Goal: Task Accomplishment & Management: Complete application form

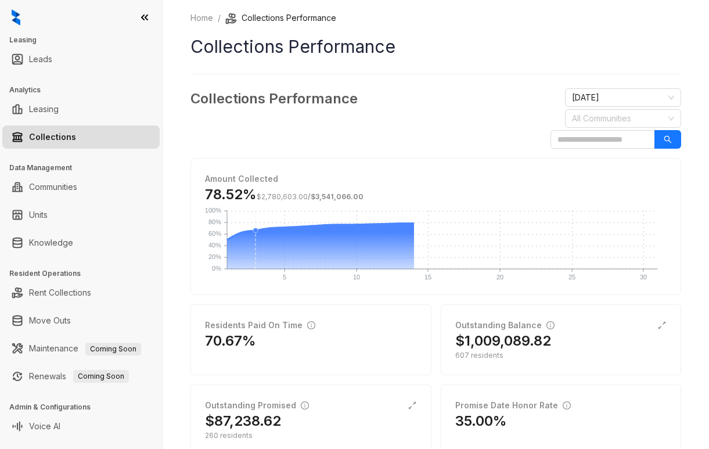
scroll to position [283, 0]
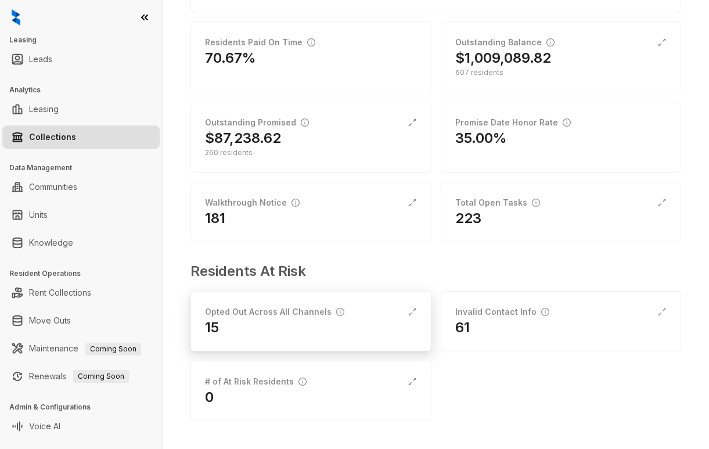
click at [229, 332] on div "15" at bounding box center [311, 327] width 212 height 19
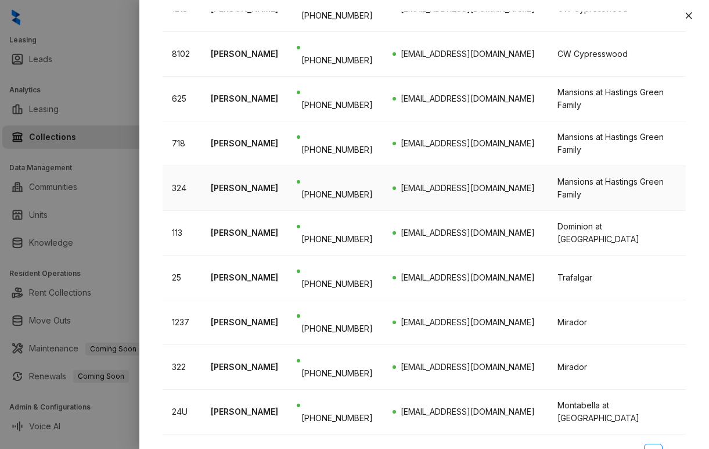
scroll to position [411, 0]
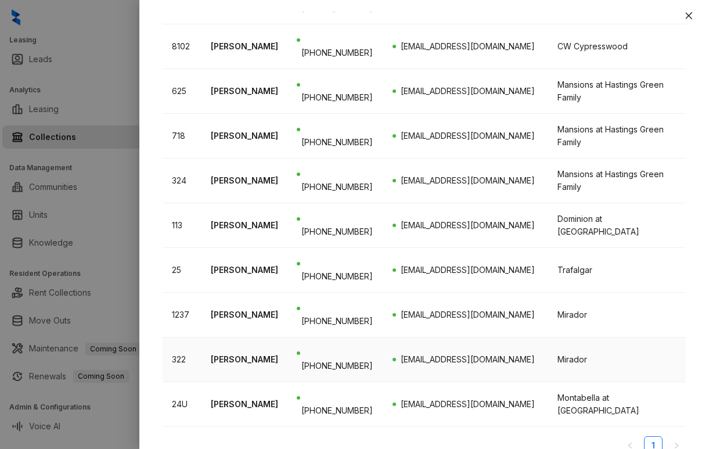
click at [416, 354] on span "[EMAIL_ADDRESS][DOMAIN_NAME]" at bounding box center [468, 359] width 134 height 10
click at [557, 353] on div "Mirador" at bounding box center [616, 359] width 119 height 13
click at [174, 339] on td "322" at bounding box center [182, 359] width 39 height 45
click at [238, 353] on p "[PERSON_NAME]" at bounding box center [244, 359] width 67 height 13
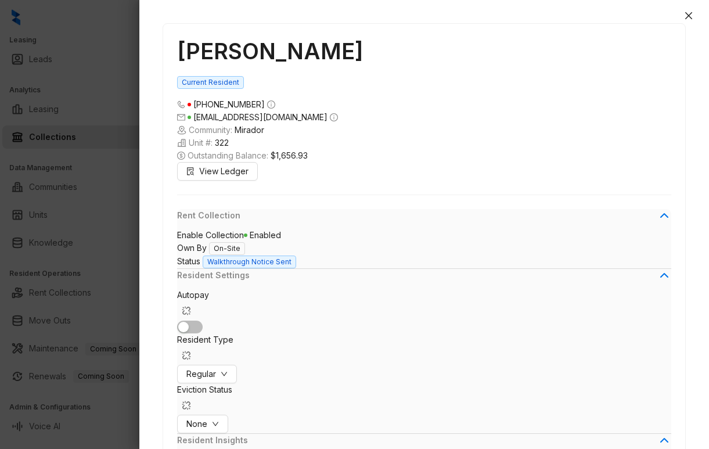
scroll to position [1548, 0]
click at [219, 420] on icon "down" at bounding box center [215, 423] width 7 height 7
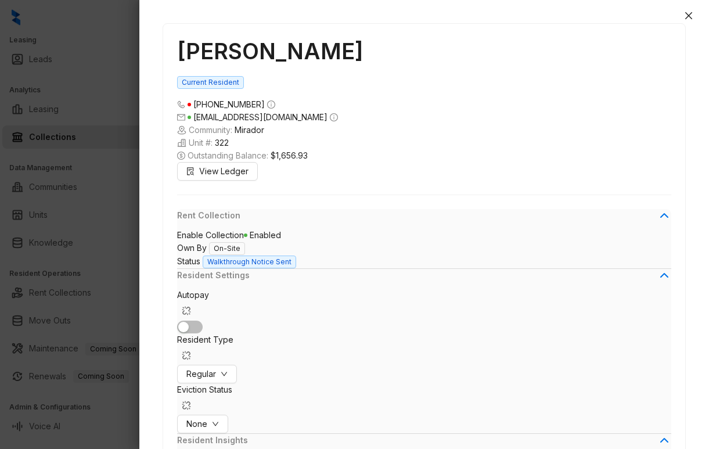
scroll to position [0, 0]
click at [686, 13] on icon "close" at bounding box center [688, 15] width 7 height 7
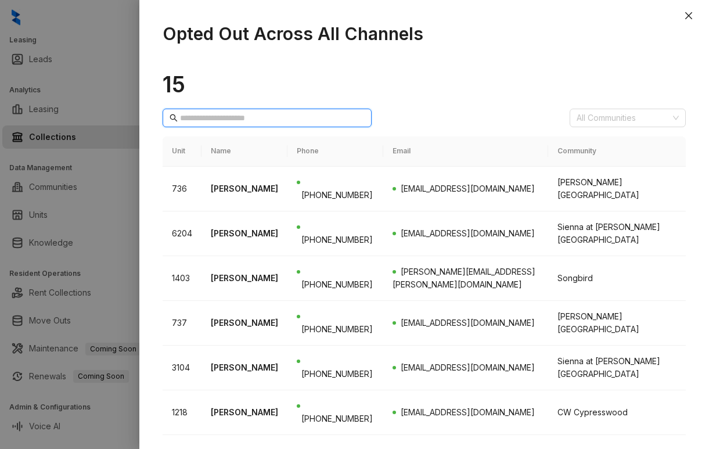
click at [256, 111] on input "text" at bounding box center [267, 117] width 175 height 13
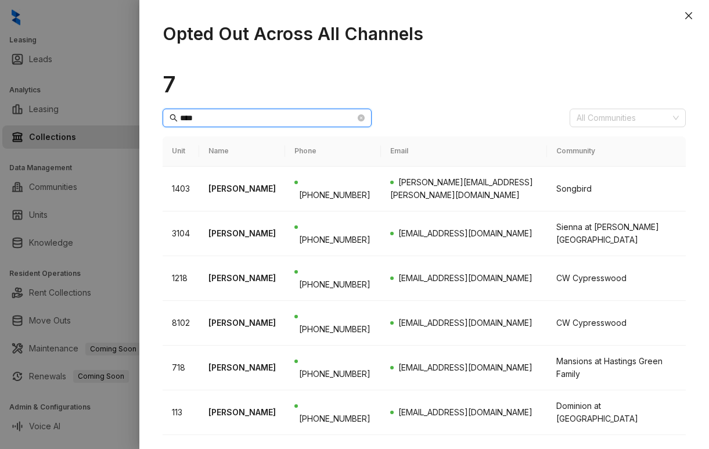
type input "****"
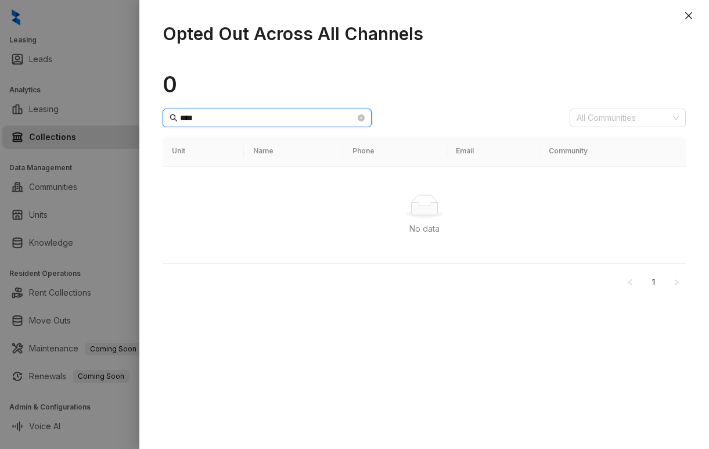
drag, startPoint x: 256, startPoint y: 105, endPoint x: 158, endPoint y: 103, distance: 97.6
click at [158, 103] on div "Opted Out Across All Channels 0 **** All Communities Unit Name Phone Email Comm…" at bounding box center [424, 230] width 570 height 437
click at [693, 17] on icon "close" at bounding box center [688, 15] width 9 height 9
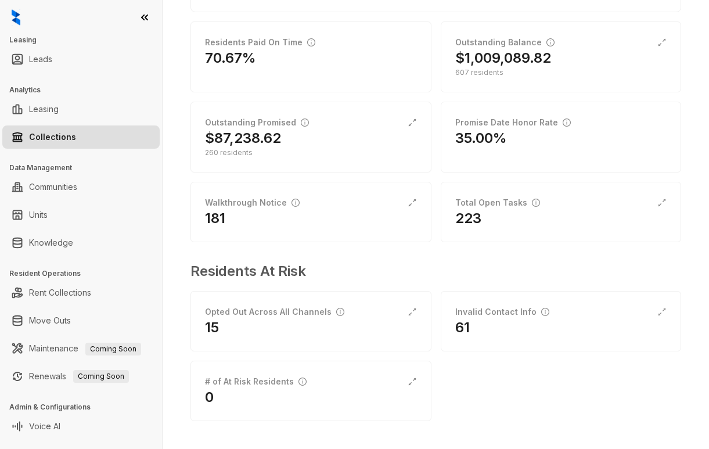
click at [63, 136] on link "Collections" at bounding box center [52, 136] width 47 height 23
click at [280, 326] on div "15" at bounding box center [311, 327] width 212 height 19
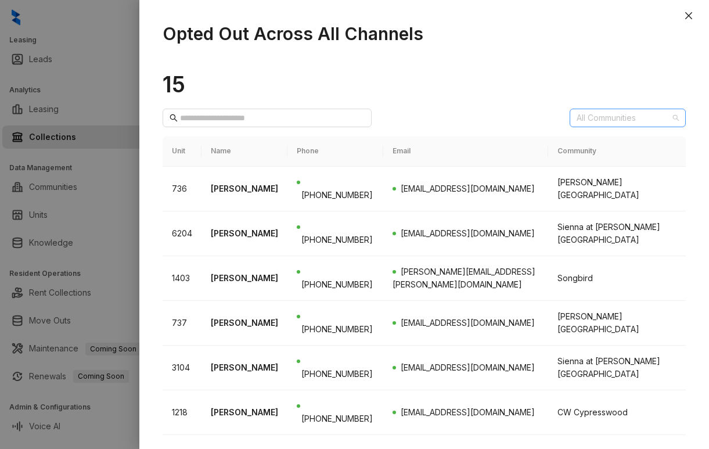
click at [585, 110] on div at bounding box center [621, 118] width 99 height 16
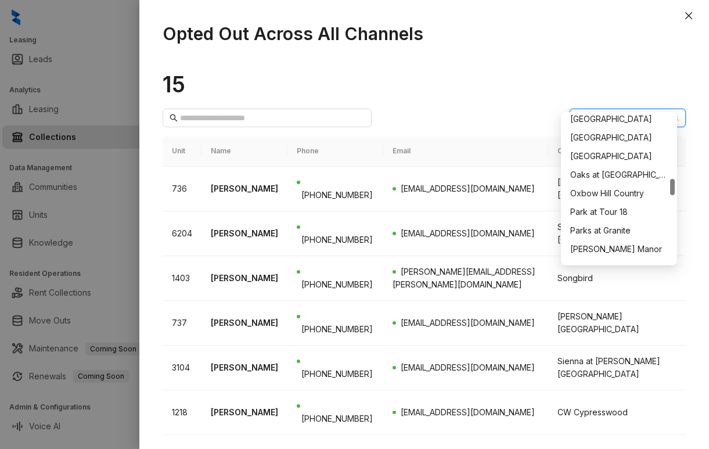
scroll to position [406, 0]
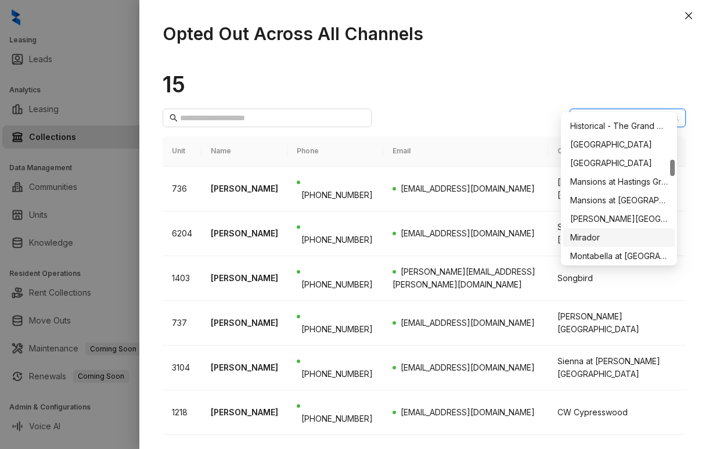
click at [598, 236] on div "Mirador" at bounding box center [619, 237] width 98 height 13
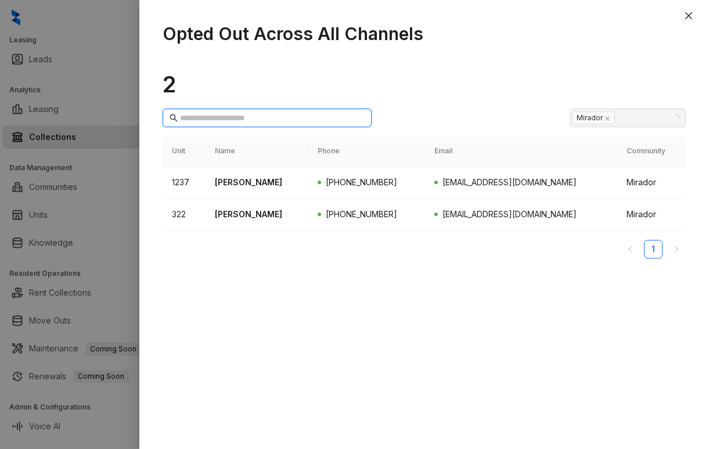
click at [244, 111] on input "text" at bounding box center [267, 117] width 175 height 13
type input "****"
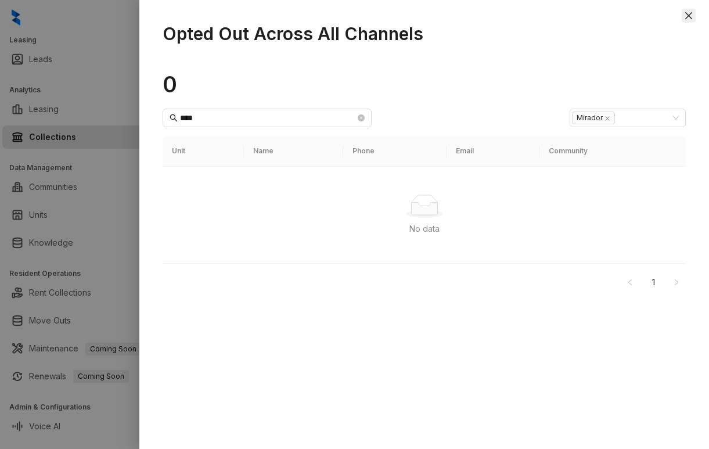
click at [687, 16] on icon "close" at bounding box center [688, 15] width 9 height 9
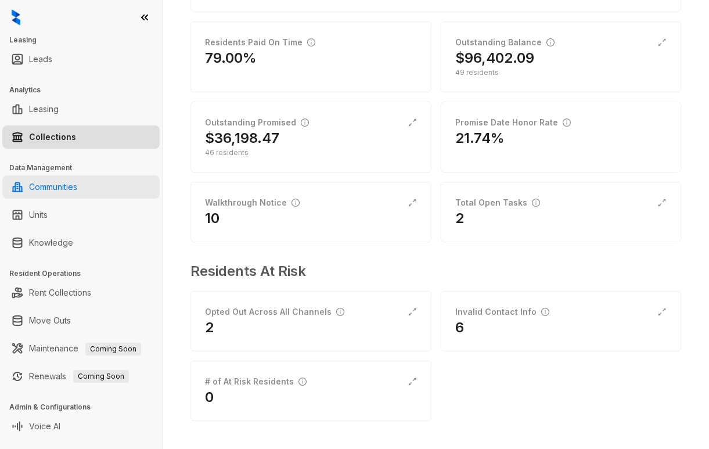
click at [48, 188] on link "Communities" at bounding box center [53, 186] width 48 height 23
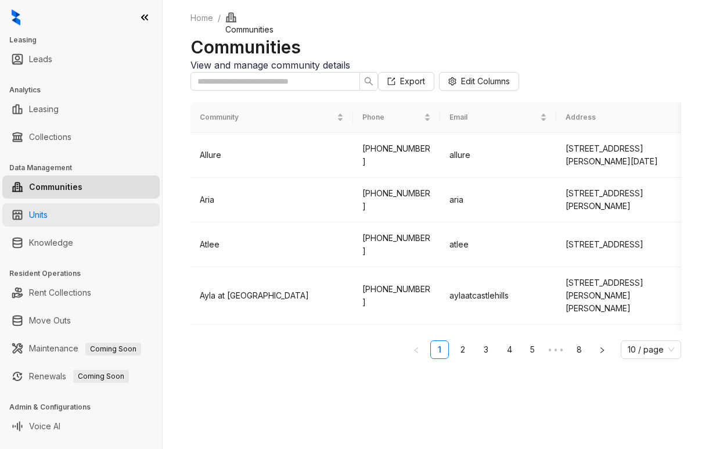
click at [40, 207] on link "Units" at bounding box center [38, 214] width 19 height 23
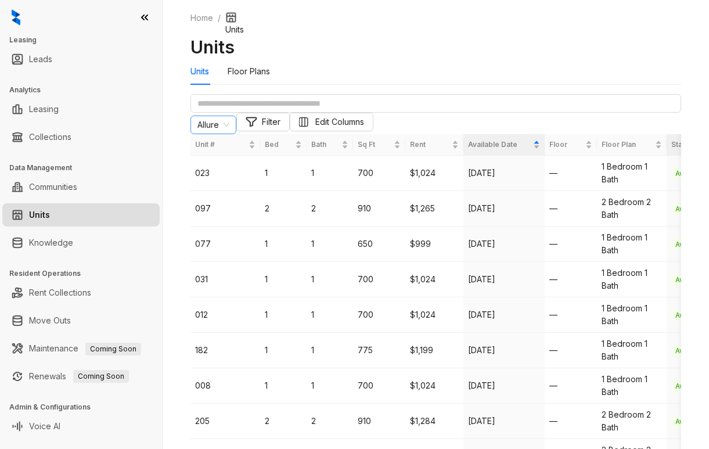
click at [229, 134] on span "Allure" at bounding box center [213, 124] width 32 height 17
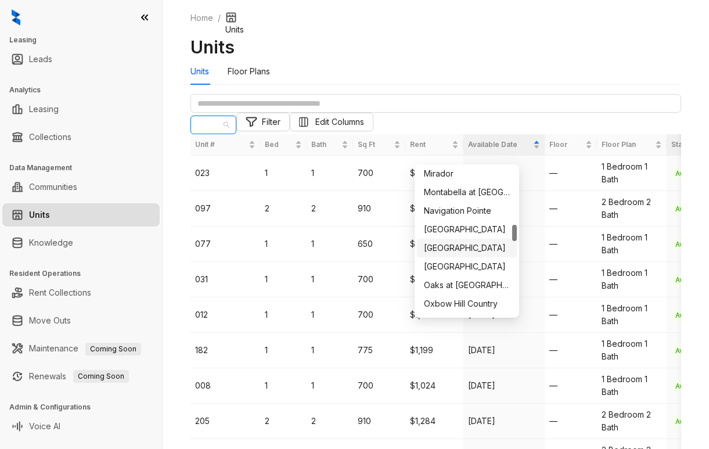
scroll to position [465, 0]
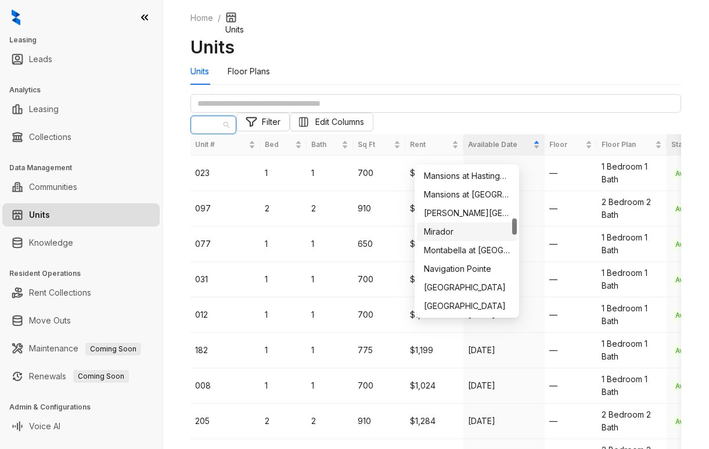
click at [454, 236] on div "Mirador" at bounding box center [467, 231] width 86 height 13
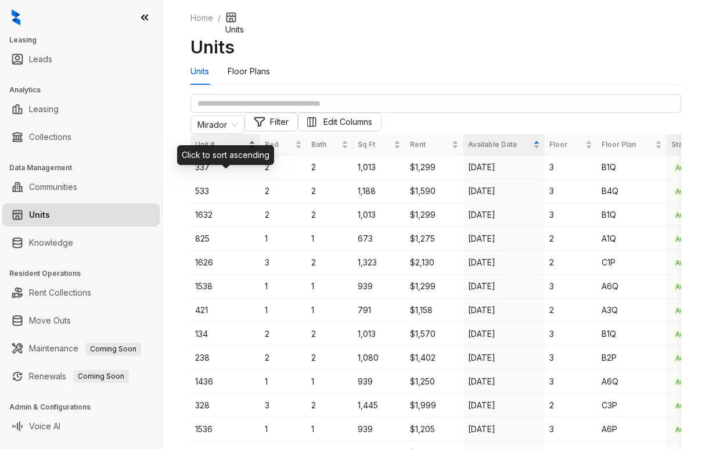
click at [217, 150] on span "Unit #" at bounding box center [220, 144] width 51 height 11
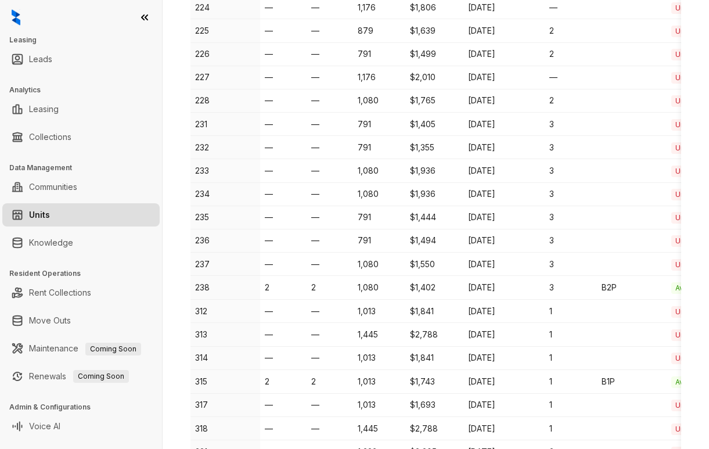
scroll to position [697, 0]
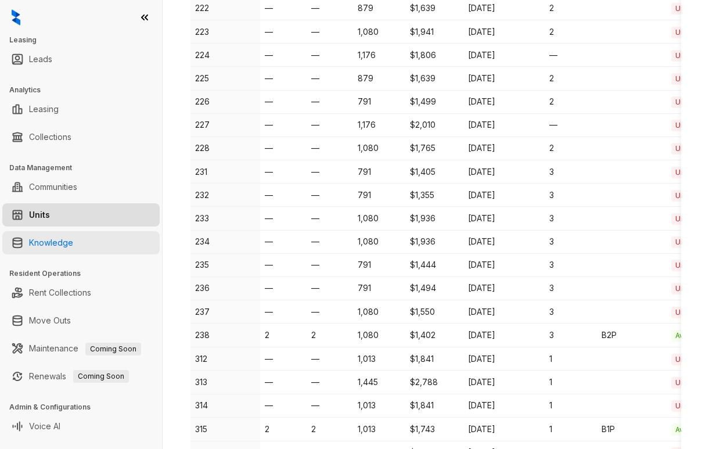
click at [57, 244] on link "Knowledge" at bounding box center [51, 242] width 44 height 23
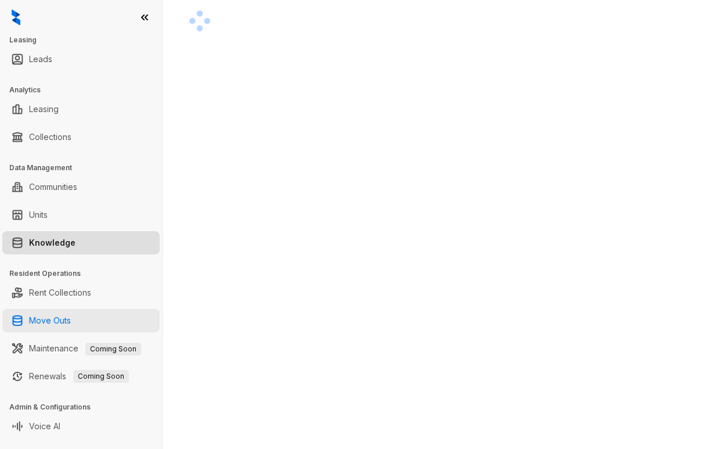
click at [71, 318] on link "Move Outs" at bounding box center [50, 320] width 42 height 23
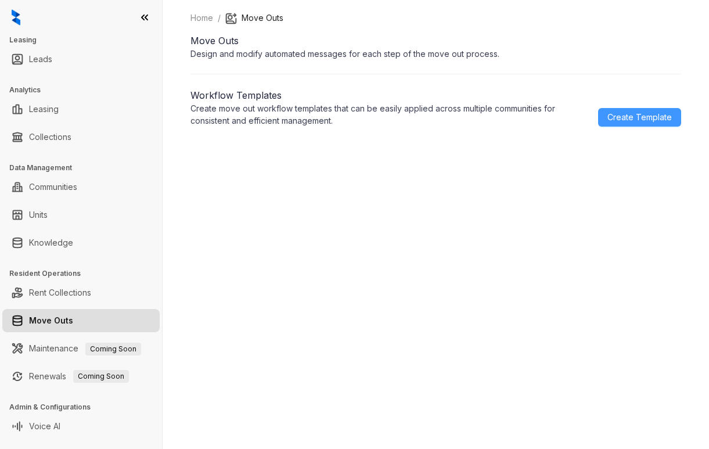
click at [638, 124] on span "Create Template" at bounding box center [639, 117] width 64 height 13
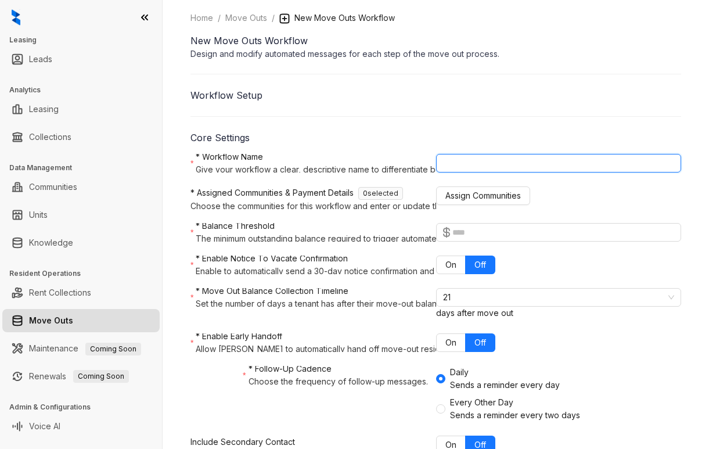
click at [477, 172] on input "* Workflow Name Give your workflow a clear, descriptive name to differentiate b…" at bounding box center [559, 163] width 246 height 19
type input "**********"
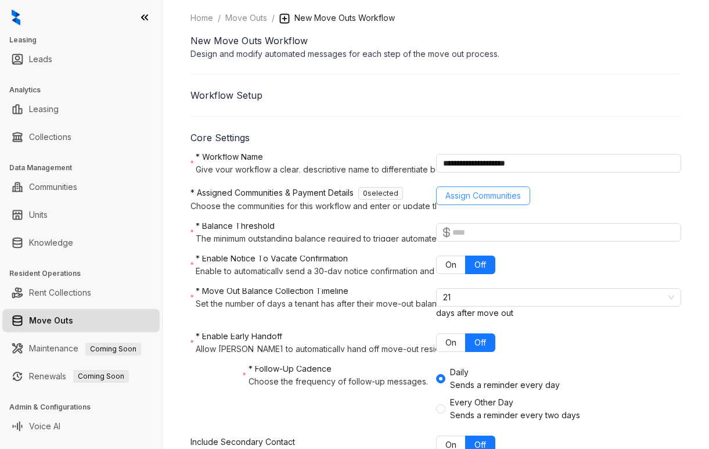
click at [474, 202] on span "Assign Communities" at bounding box center [482, 195] width 75 height 13
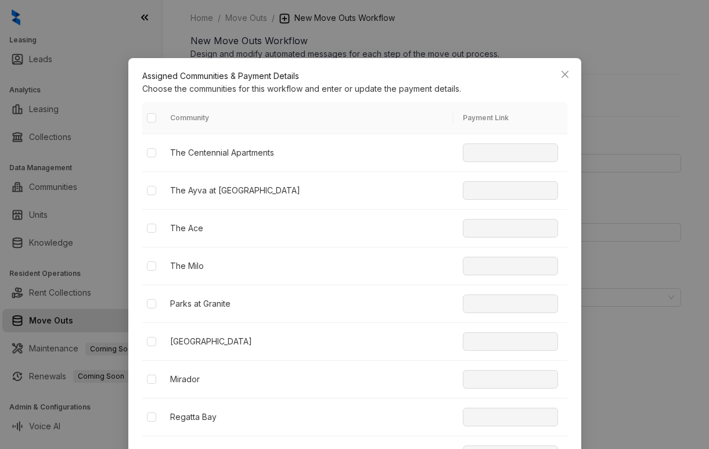
scroll to position [71, 0]
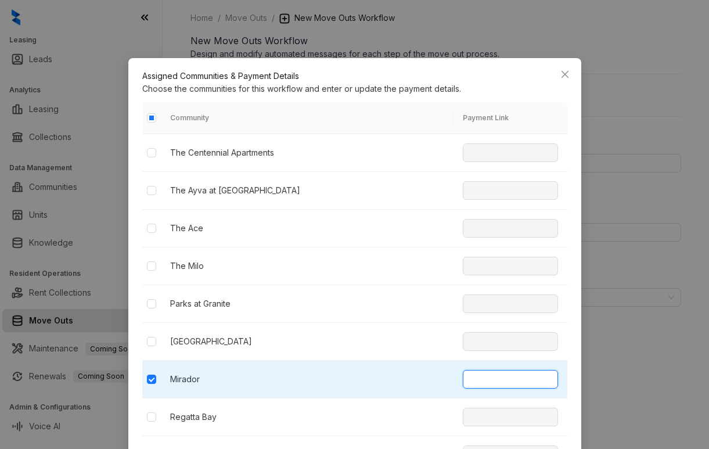
click at [463, 370] on input "text" at bounding box center [510, 379] width 95 height 19
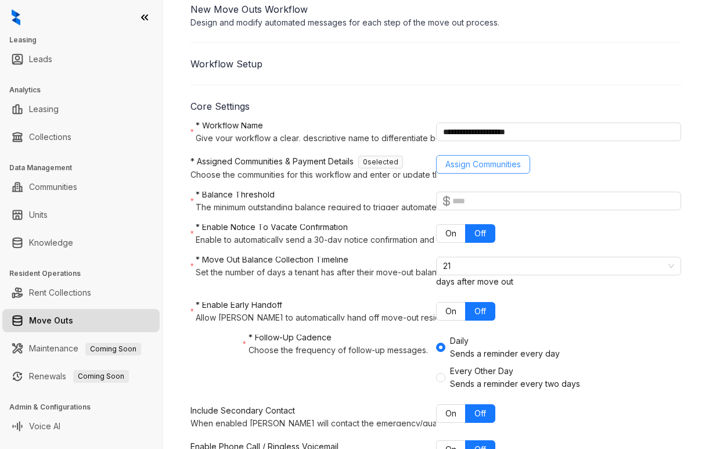
scroll to position [58, 0]
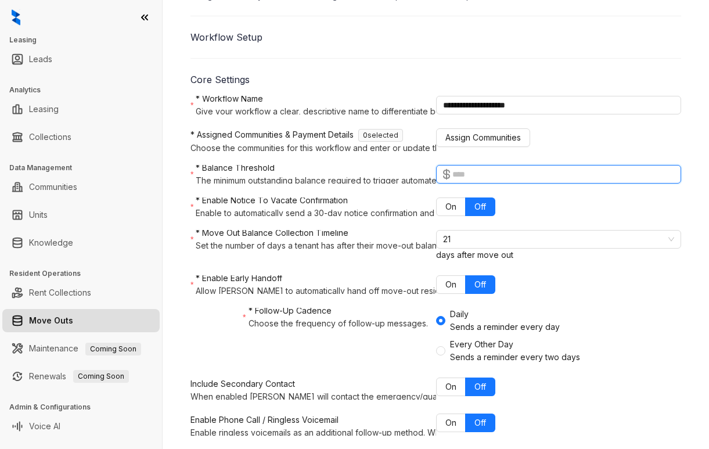
drag, startPoint x: 474, startPoint y: 222, endPoint x: 422, endPoint y: 221, distance: 52.3
click at [422, 184] on div "* Balance Threshold The minimum outstanding balance required to trigger automat…" at bounding box center [435, 174] width 491 height 19
type input "*"
click at [582, 184] on div "*" at bounding box center [559, 174] width 246 height 19
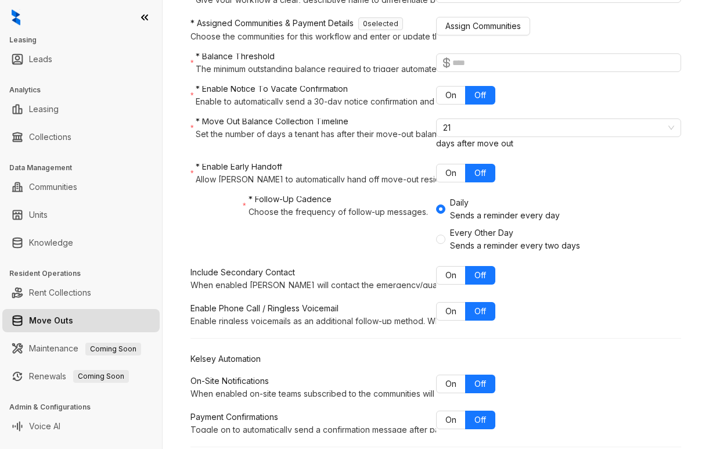
scroll to position [174, 0]
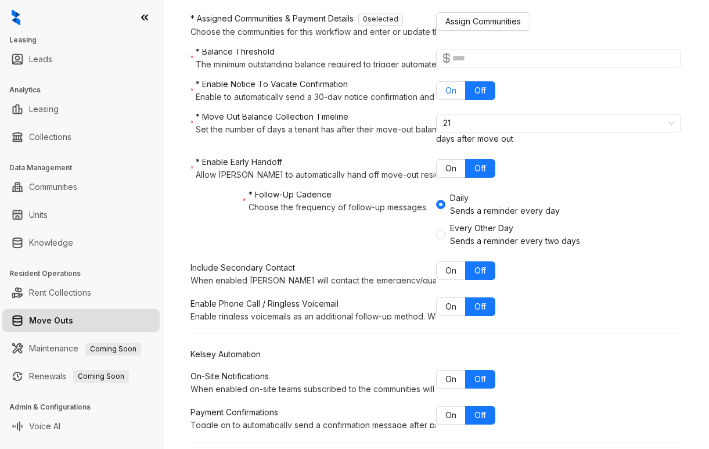
click at [450, 95] on span "On" at bounding box center [450, 90] width 11 height 10
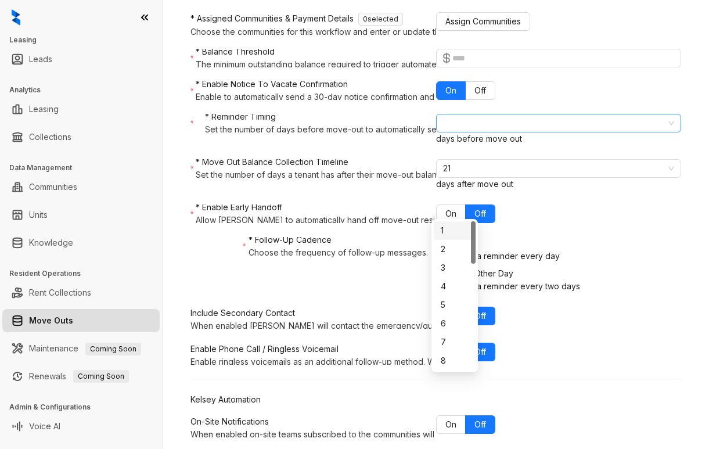
click at [459, 132] on span "4" at bounding box center [559, 122] width 232 height 17
click at [584, 145] on div "* Reminder Timing Set the number of days before move-out to automatically send …" at bounding box center [435, 129] width 491 height 31
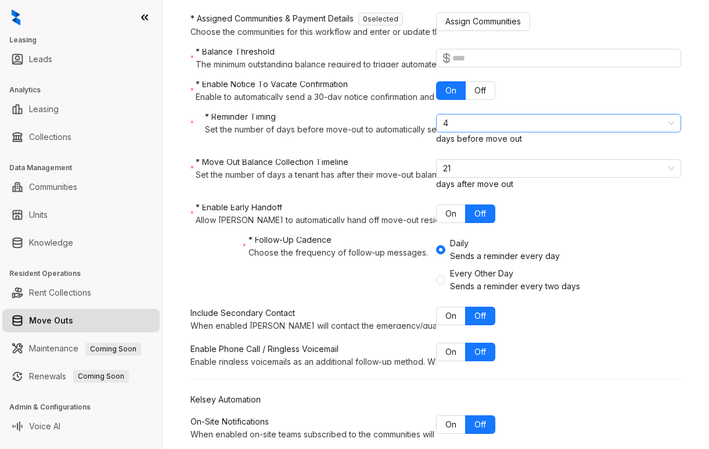
click at [451, 132] on span "4" at bounding box center [559, 122] width 232 height 17
click at [569, 233] on form "**********" at bounding box center [435, 250] width 491 height 541
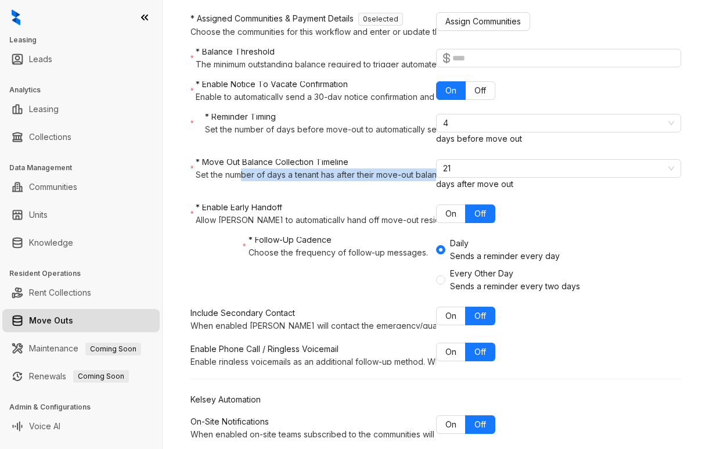
drag, startPoint x: 229, startPoint y: 257, endPoint x: 404, endPoint y: 267, distance: 175.1
click at [404, 181] on p "Set the number of days a tenant has after their move-out balance becomes overdu…" at bounding box center [447, 174] width 502 height 13
click at [443, 177] on input "* Move Out Balance Collection Timeline Set the number of days a tenant has afte…" at bounding box center [553, 168] width 221 height 17
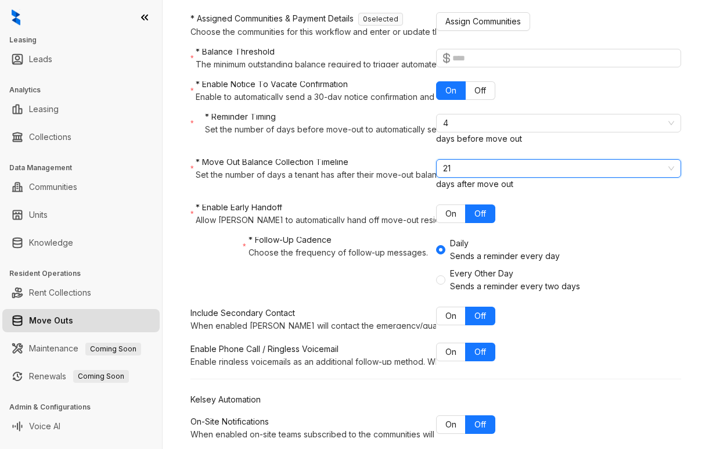
click at [469, 177] on span "21" at bounding box center [559, 168] width 232 height 17
click at [457, 408] on div "30" at bounding box center [455, 411] width 28 height 13
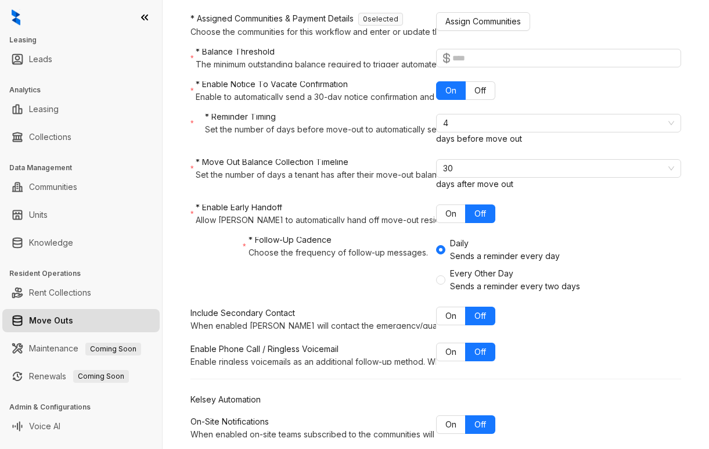
click at [573, 223] on div "On Off" at bounding box center [559, 213] width 246 height 19
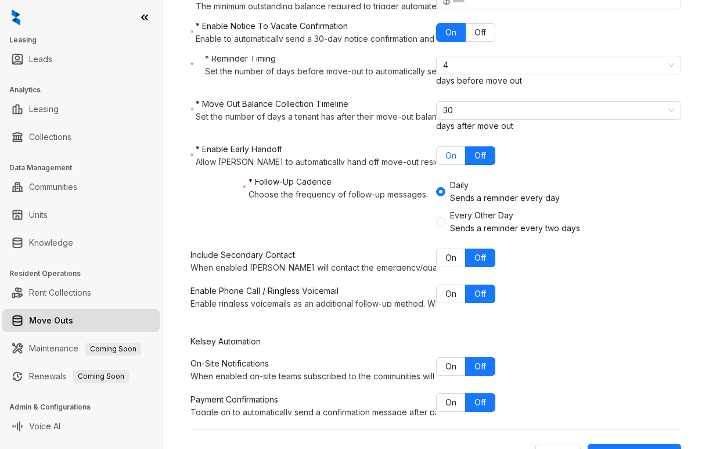
click at [449, 160] on span "On" at bounding box center [450, 155] width 11 height 10
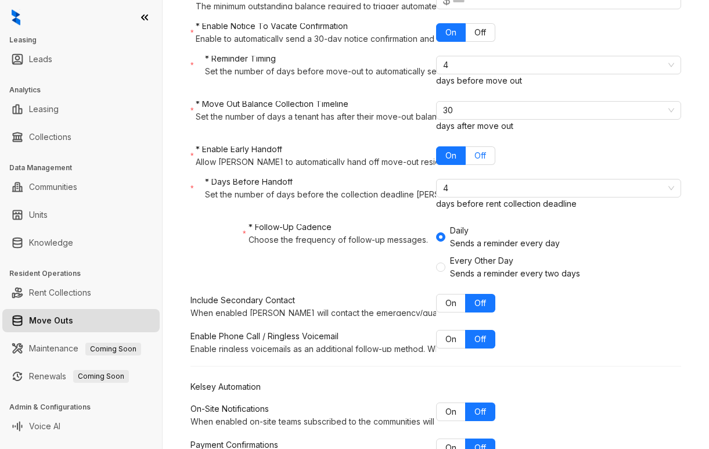
click at [466, 165] on label "Off" at bounding box center [481, 155] width 30 height 19
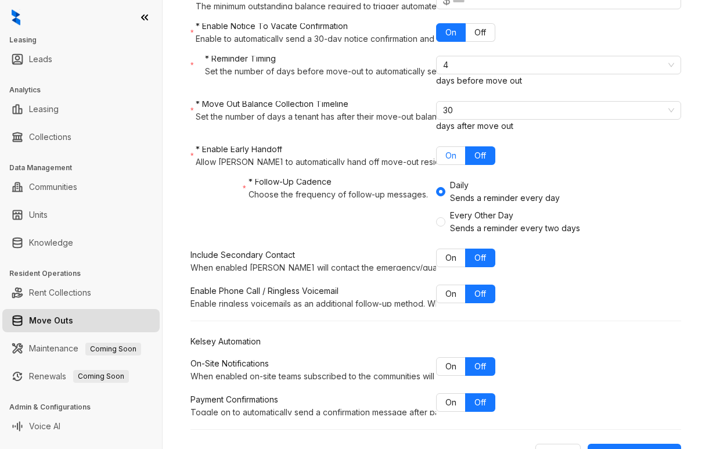
click at [447, 160] on span "On" at bounding box center [450, 155] width 11 height 10
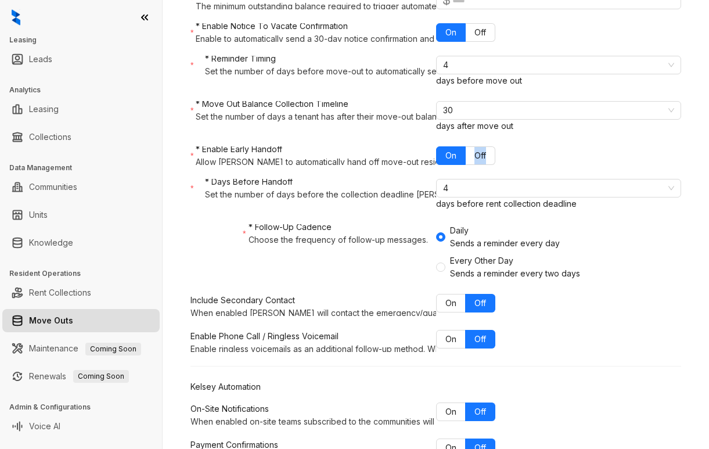
drag, startPoint x: 471, startPoint y: 254, endPoint x: 530, endPoint y: 261, distance: 59.6
click at [530, 165] on div "On Off" at bounding box center [559, 155] width 246 height 19
click at [548, 278] on form "**********" at bounding box center [435, 215] width 491 height 586
click at [461, 197] on span "4" at bounding box center [559, 187] width 232 height 17
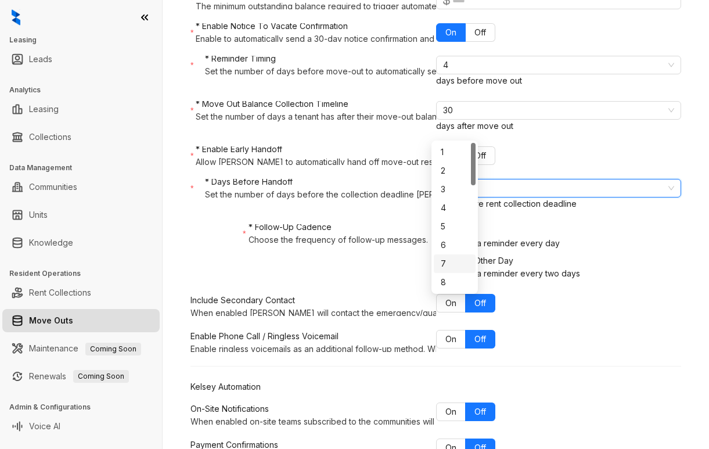
click at [453, 259] on div "7" at bounding box center [455, 263] width 28 height 13
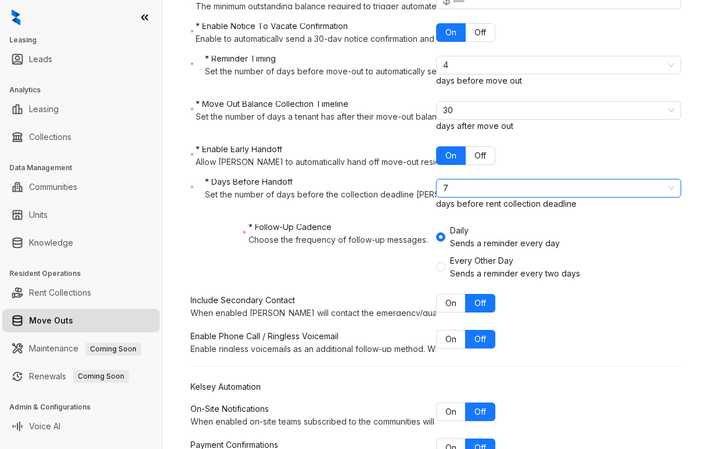
click at [467, 197] on span "7" at bounding box center [559, 187] width 232 height 17
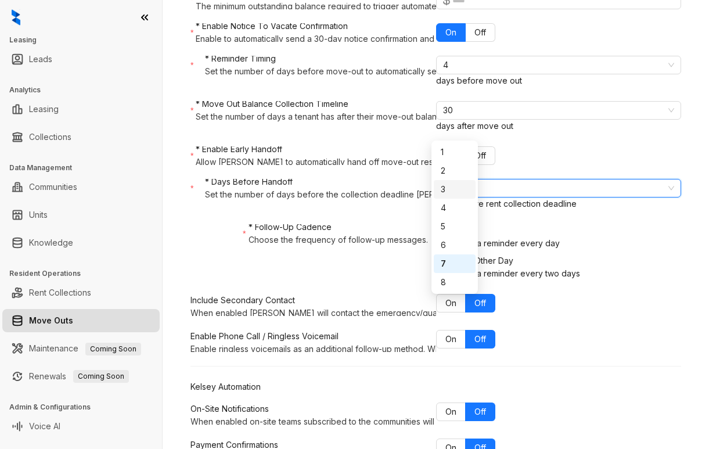
click at [461, 190] on div "3" at bounding box center [455, 189] width 28 height 13
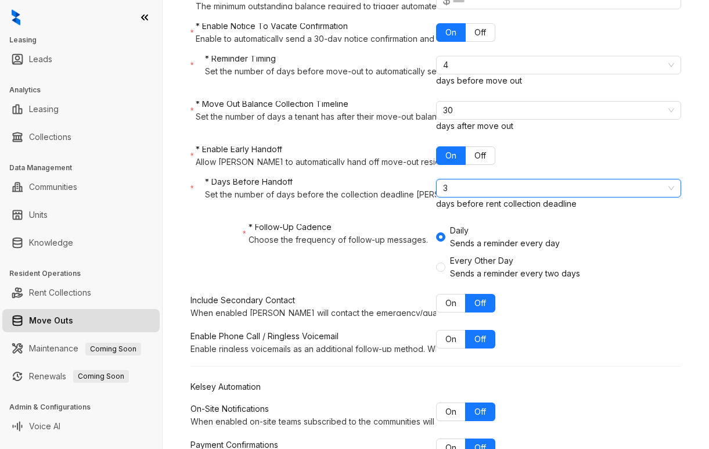
click at [551, 325] on form "**********" at bounding box center [435, 215] width 491 height 586
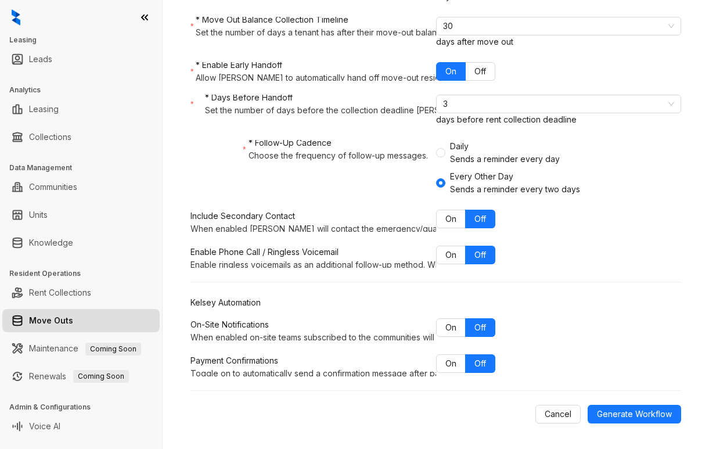
scroll to position [465, 0]
drag, startPoint x: 269, startPoint y: 249, endPoint x: 377, endPoint y: 269, distance: 109.3
click at [377, 269] on p "Enable ringless voicemails as an additional follow-up method. When selected, an…" at bounding box center [645, 264] width 910 height 13
drag, startPoint x: 381, startPoint y: 268, endPoint x: 250, endPoint y: 247, distance: 132.4
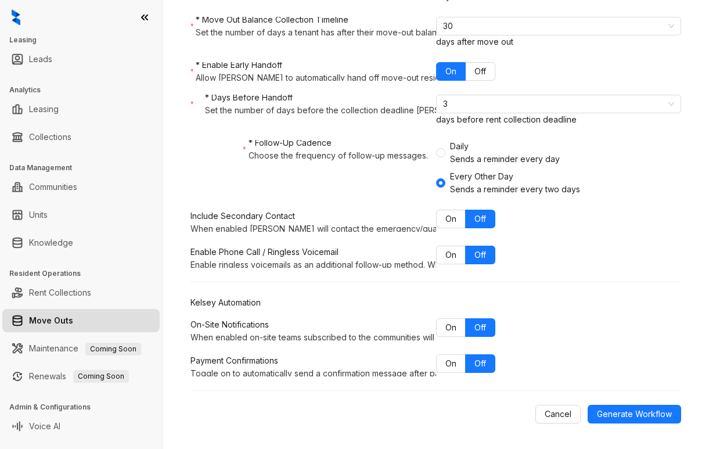
click at [244, 258] on p "Enable ringless voicemails as an additional follow-up method. When selected, an…" at bounding box center [645, 264] width 910 height 13
click at [451, 250] on span "On" at bounding box center [450, 255] width 11 height 10
click at [569, 265] on div "Enable Phone Call / Ringless Voicemail Enable ringless voicemails as an additio…" at bounding box center [435, 257] width 491 height 22
click at [445, 322] on span "On" at bounding box center [450, 327] width 11 height 10
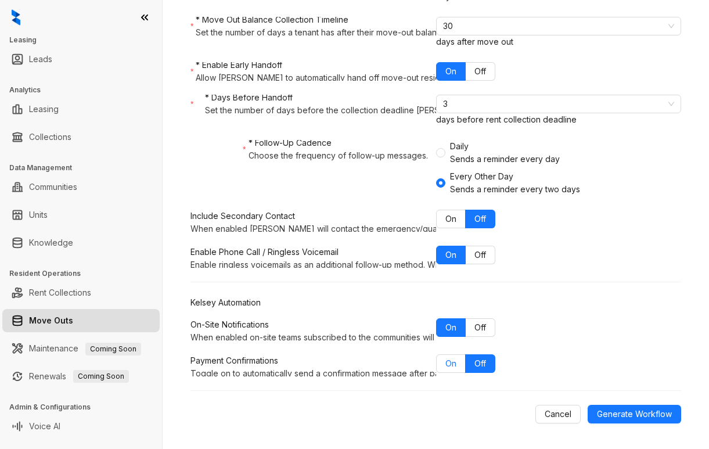
click at [448, 358] on span "On" at bounding box center [450, 363] width 11 height 10
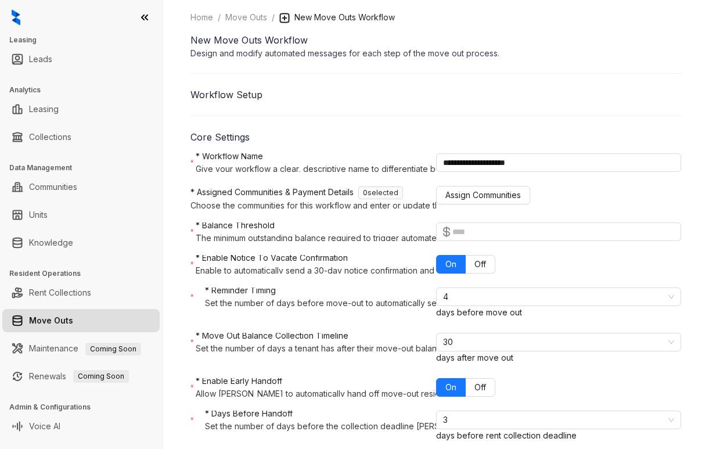
scroll to position [0, 0]
click at [474, 202] on span "Assign Communities" at bounding box center [482, 195] width 75 height 13
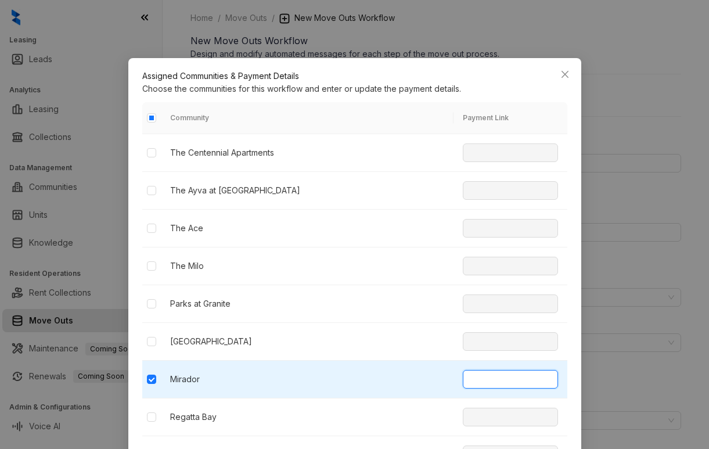
click at [463, 370] on input "text" at bounding box center [510, 379] width 95 height 19
type input "**********"
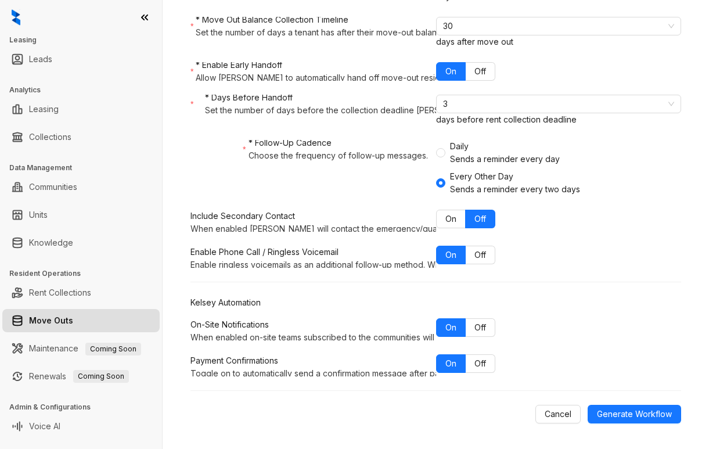
scroll to position [151, 0]
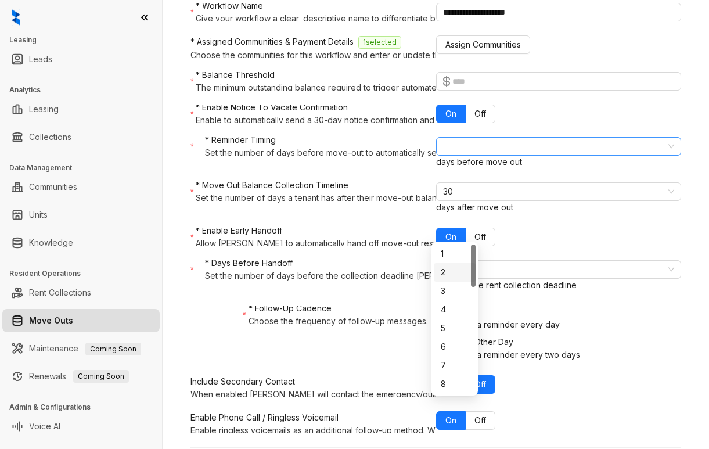
click at [469, 155] on span "4" at bounding box center [559, 146] width 232 height 17
click at [452, 365] on div "7" at bounding box center [455, 365] width 28 height 13
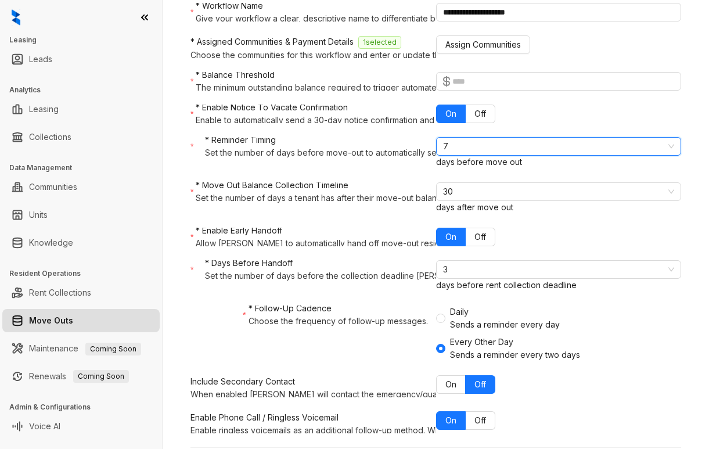
click at [456, 155] on span "7" at bounding box center [559, 146] width 232 height 17
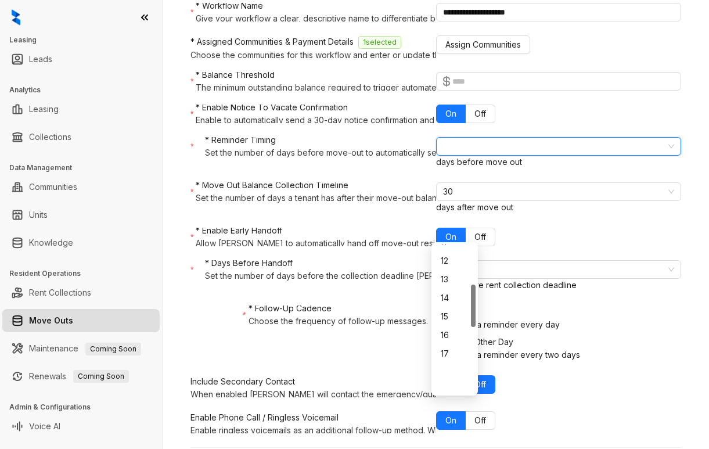
scroll to position [139, 0]
click at [455, 358] on div "14" at bounding box center [455, 356] width 28 height 13
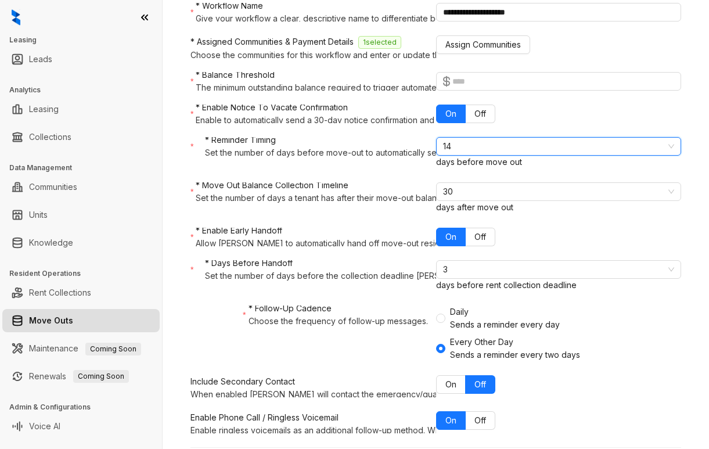
click at [460, 155] on span "14" at bounding box center [559, 146] width 232 height 17
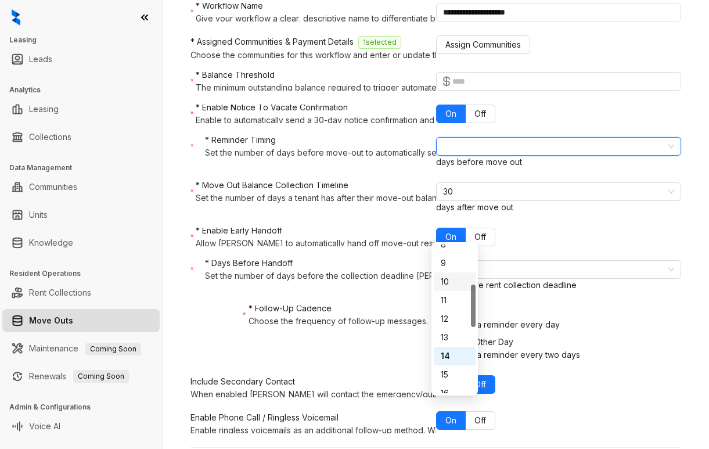
scroll to position [81, 0]
click at [452, 282] on div "7" at bounding box center [455, 284] width 28 height 13
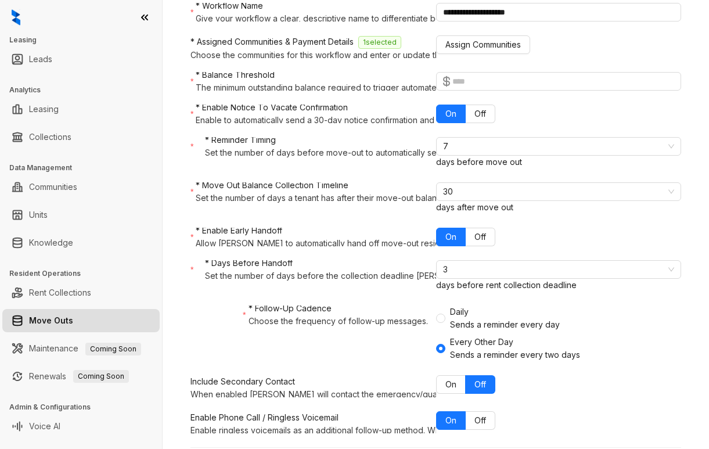
click at [591, 214] on div "* Move Out Balance Collection Timeline Set the number of days a tenant has afte…" at bounding box center [435, 197] width 491 height 31
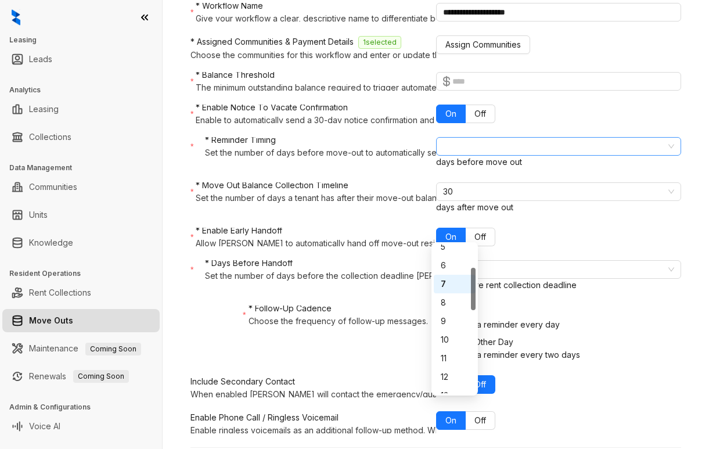
click at [466, 155] on span "7" at bounding box center [559, 146] width 232 height 17
click at [452, 299] on div "14" at bounding box center [455, 298] width 28 height 13
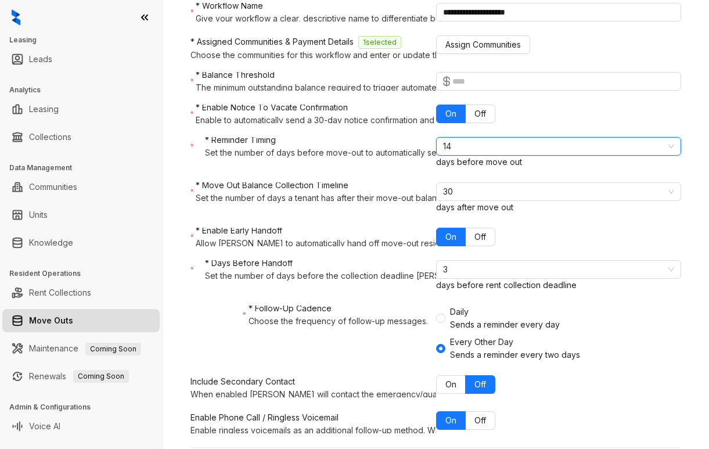
click at [570, 214] on div "30 days after move out" at bounding box center [559, 197] width 246 height 31
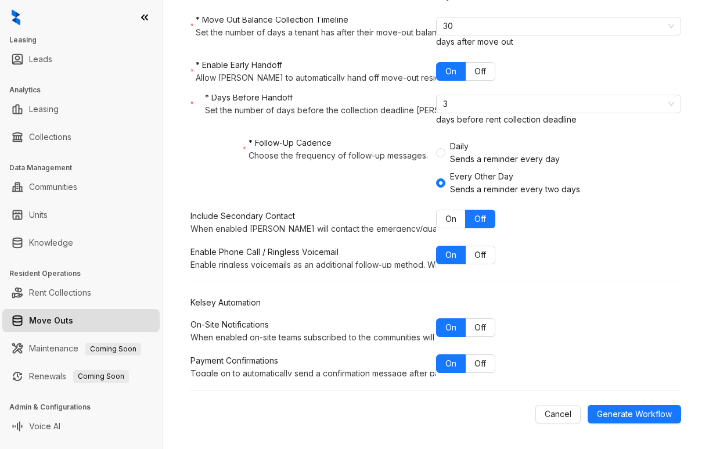
scroll to position [499, 0]
click at [614, 416] on span "Generate Workflow" at bounding box center [634, 414] width 75 height 13
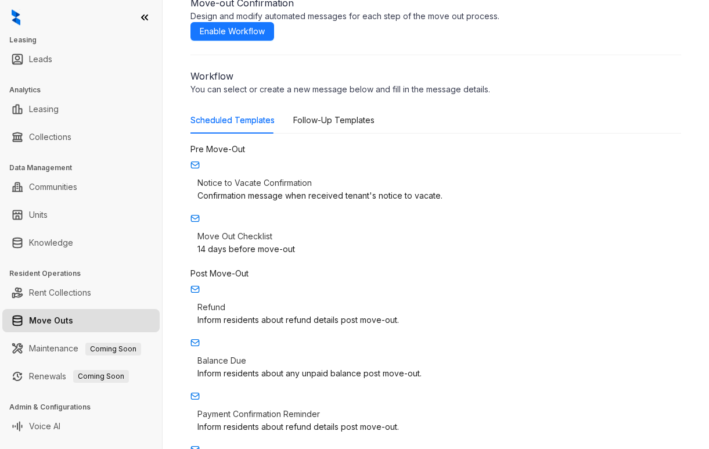
scroll to position [58, 0]
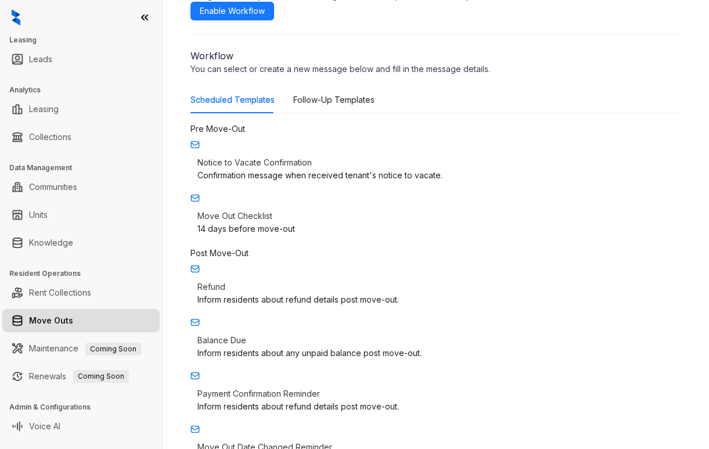
click at [297, 222] on p "Move Out Checklist" at bounding box center [435, 216] width 477 height 13
type input "**********"
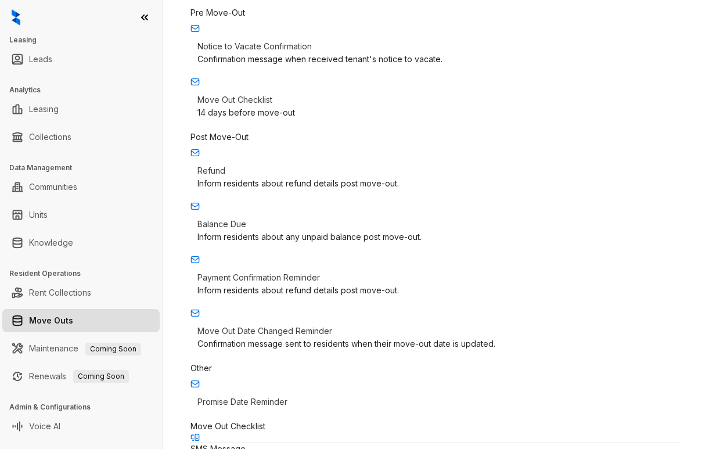
scroll to position [290, 0]
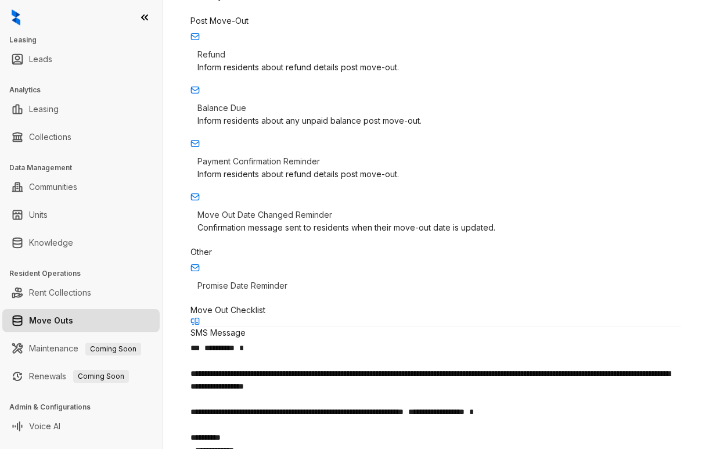
drag, startPoint x: 494, startPoint y: 283, endPoint x: 634, endPoint y: 303, distance: 140.8
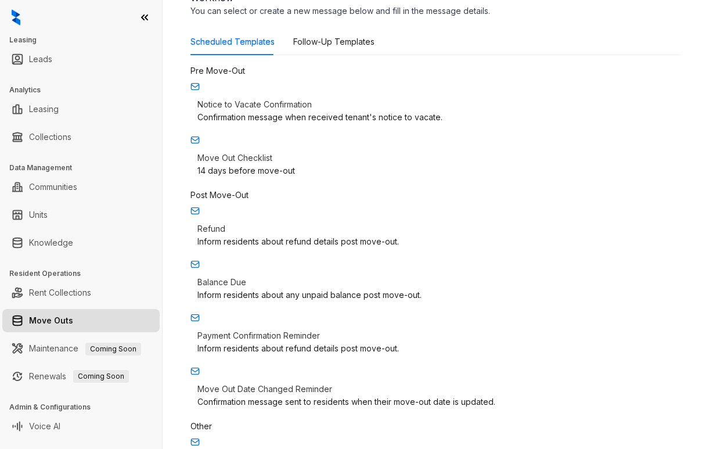
drag, startPoint x: 663, startPoint y: 78, endPoint x: 635, endPoint y: 82, distance: 27.5
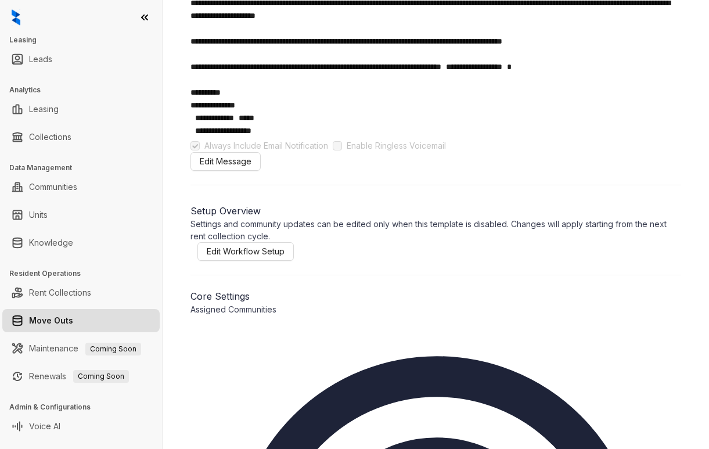
scroll to position [747, 0]
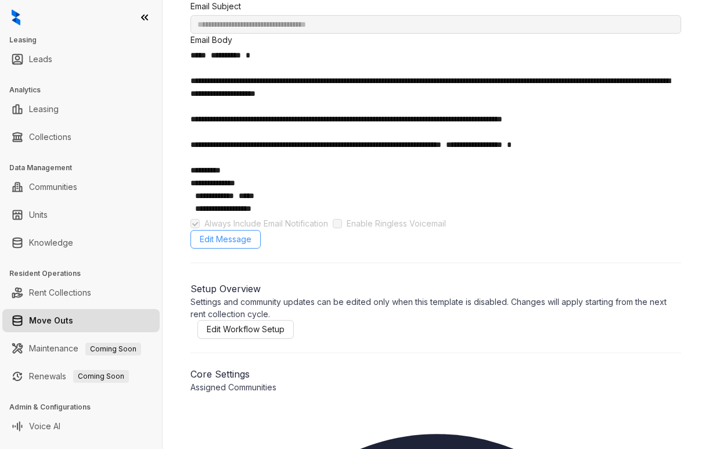
click at [251, 233] on span "Edit Message" at bounding box center [226, 239] width 52 height 13
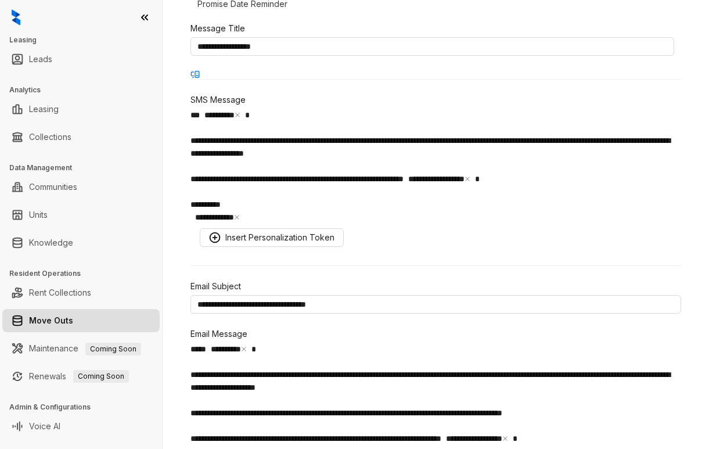
scroll to position [515, 0]
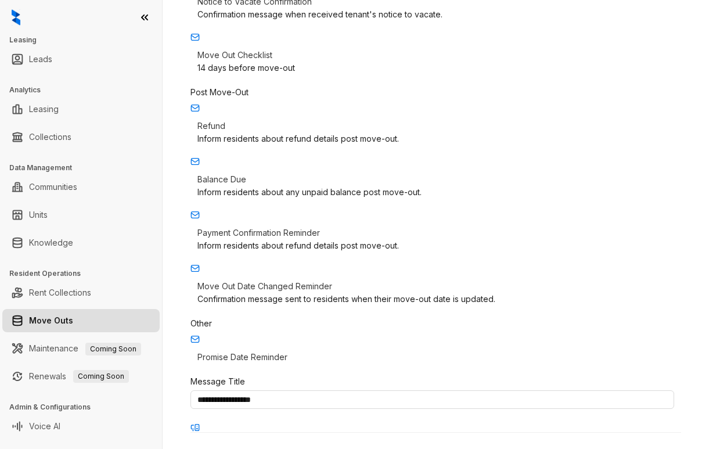
scroll to position [109, 0]
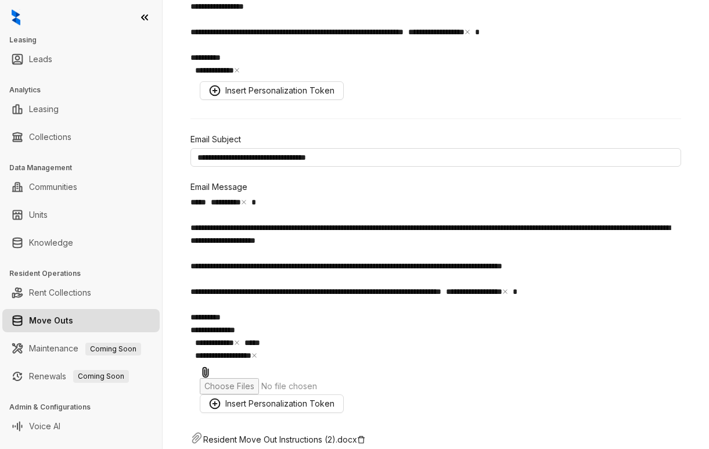
scroll to position [747, 0]
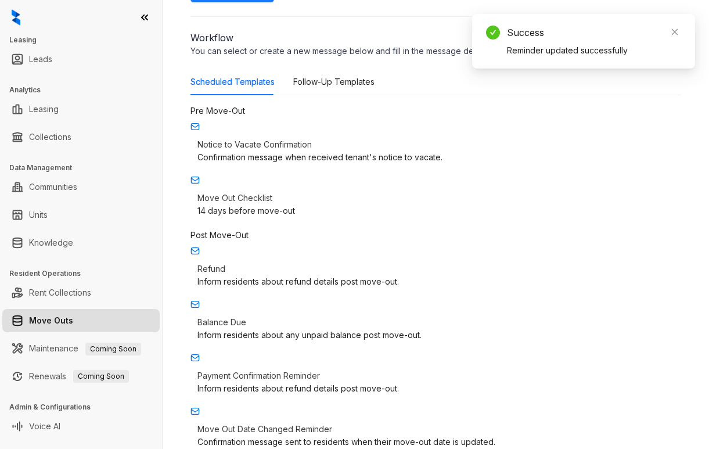
scroll to position [174, 0]
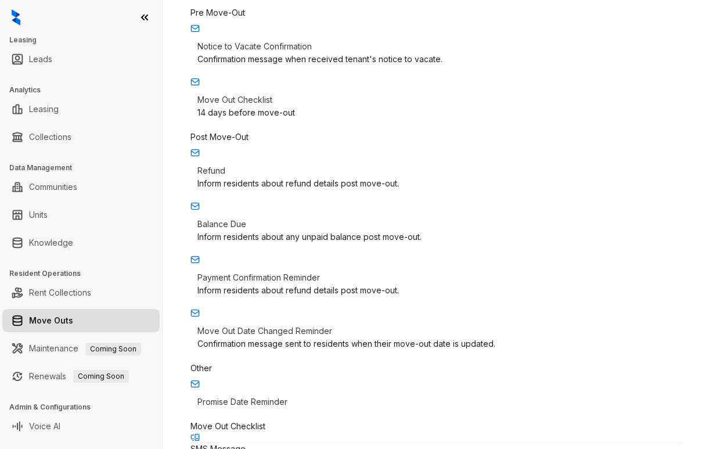
click at [266, 164] on p "Refund" at bounding box center [435, 170] width 477 height 13
type input "**********"
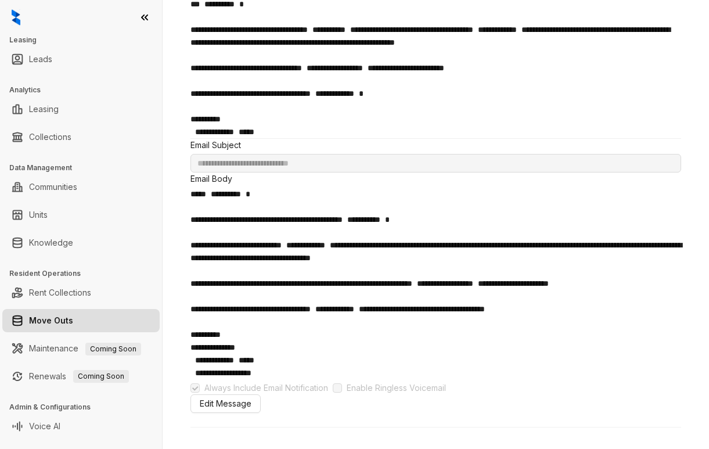
scroll to position [639, 0]
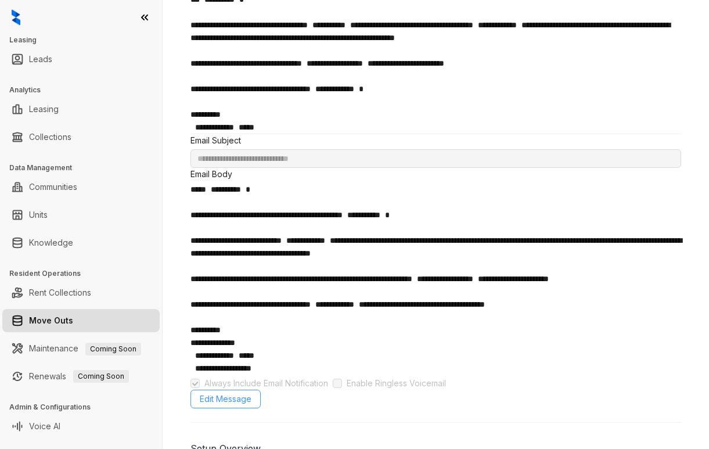
click at [251, 393] on span "Edit Message" at bounding box center [226, 399] width 52 height 13
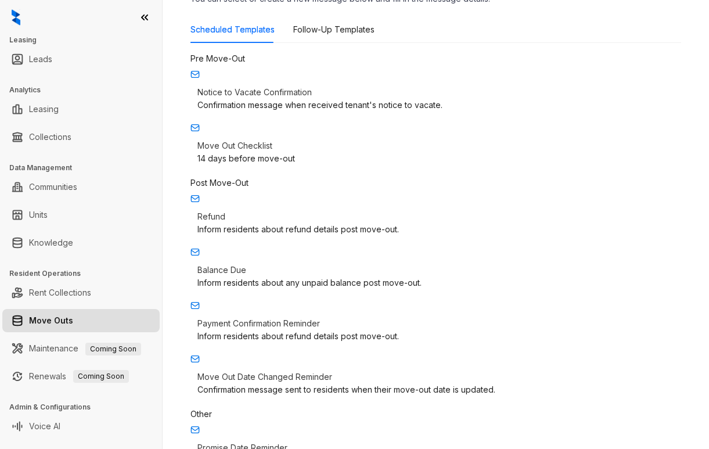
scroll to position [116, 0]
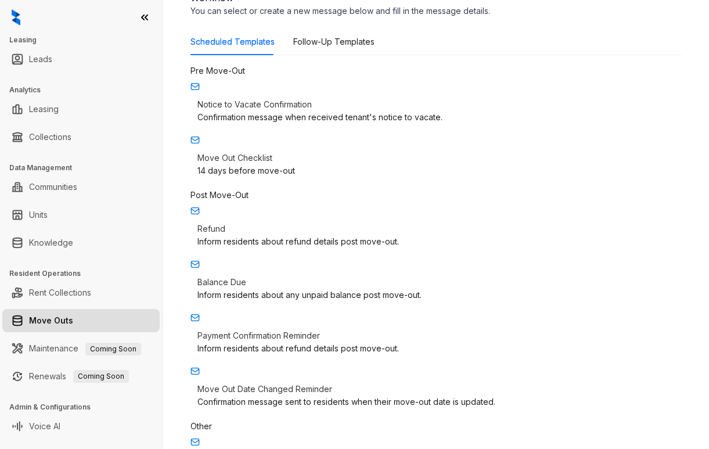
drag, startPoint x: 579, startPoint y: 265, endPoint x: 552, endPoint y: 245, distance: 33.7
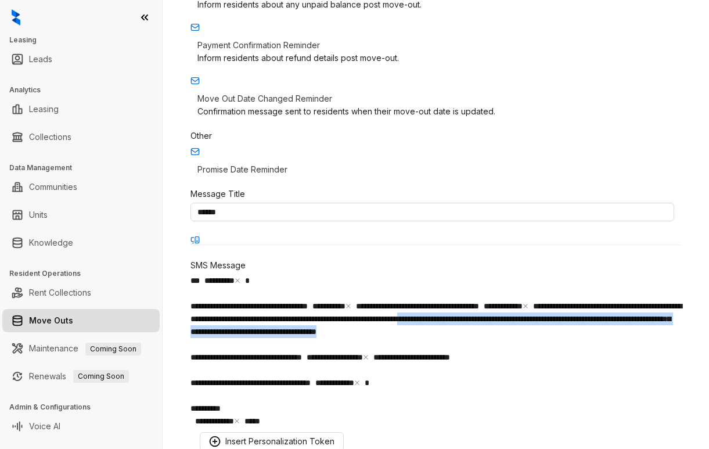
scroll to position [523, 0]
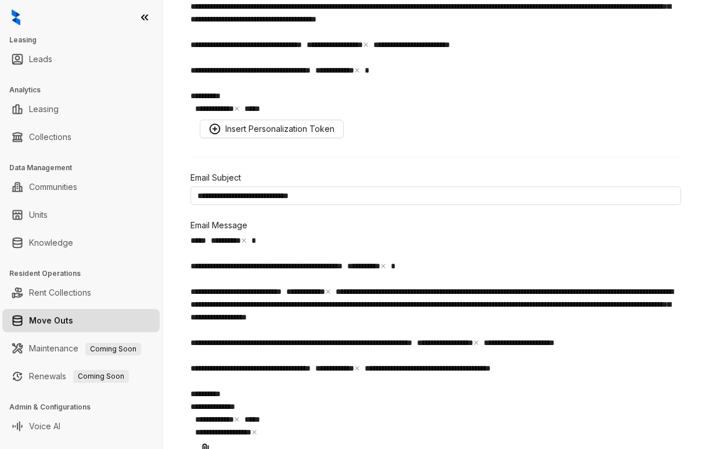
scroll to position [755, 0]
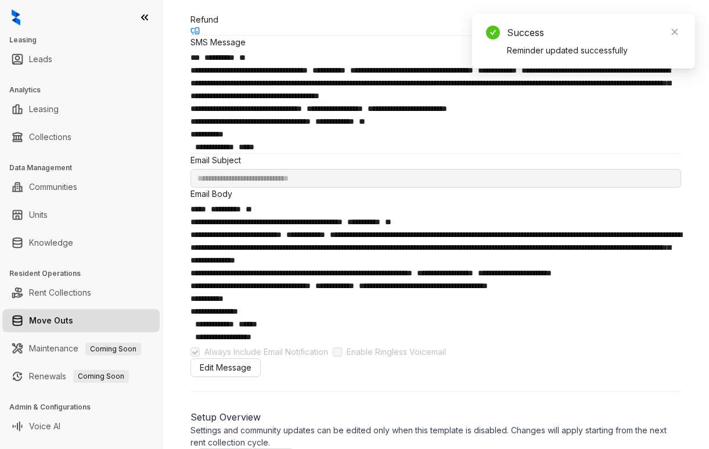
scroll to position [290, 0]
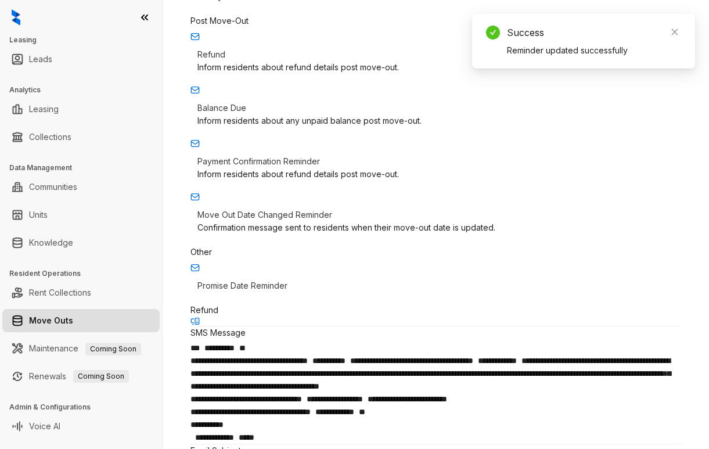
click at [272, 117] on div "Inform residents about any unpaid balance post move-out." at bounding box center [435, 120] width 477 height 13
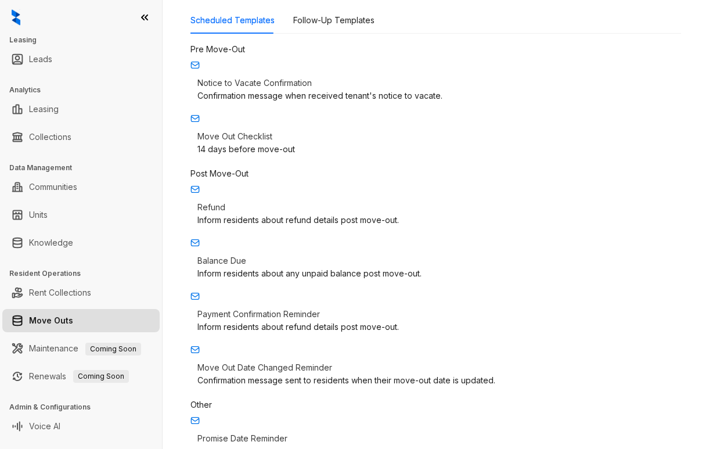
scroll to position [174, 0]
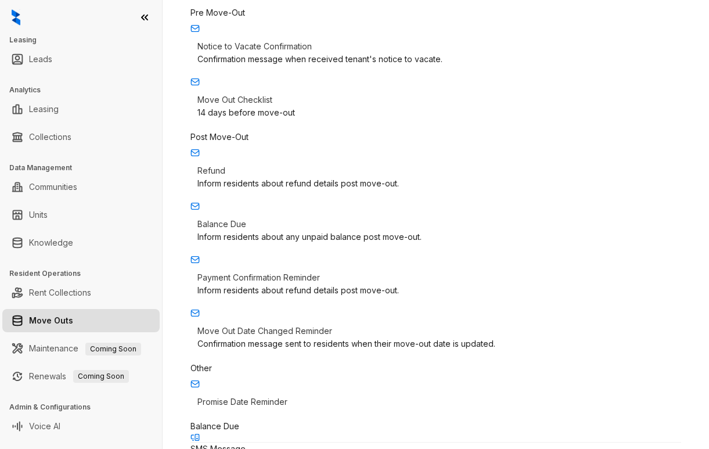
click at [285, 284] on p "Payment Confirmation Reminder" at bounding box center [435, 277] width 477 height 13
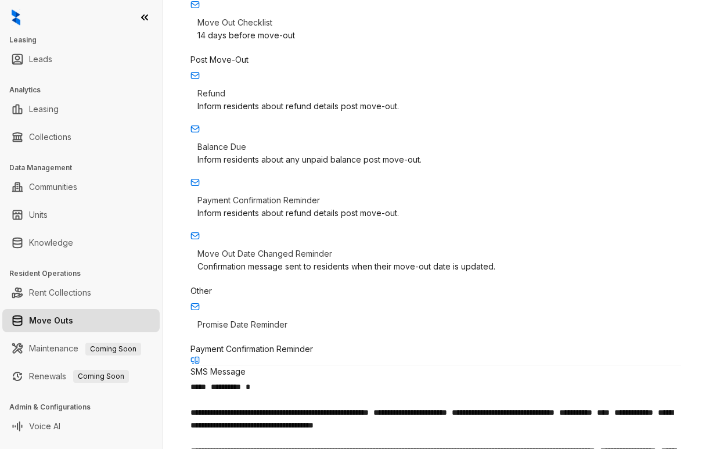
scroll to position [290, 0]
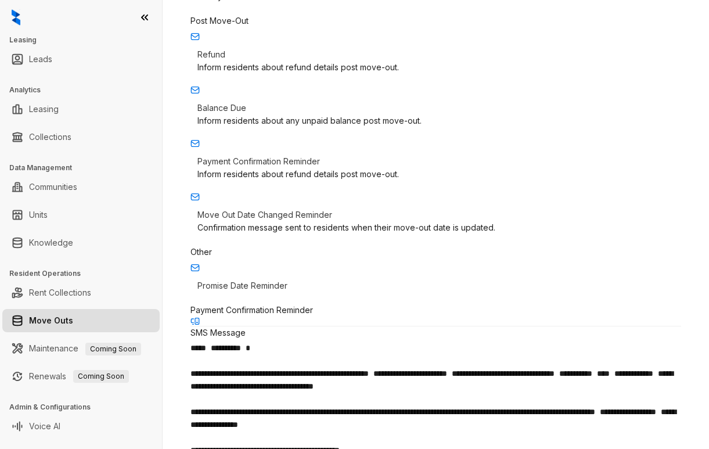
click at [293, 221] on p "Move Out Date Changed Reminder" at bounding box center [435, 214] width 477 height 13
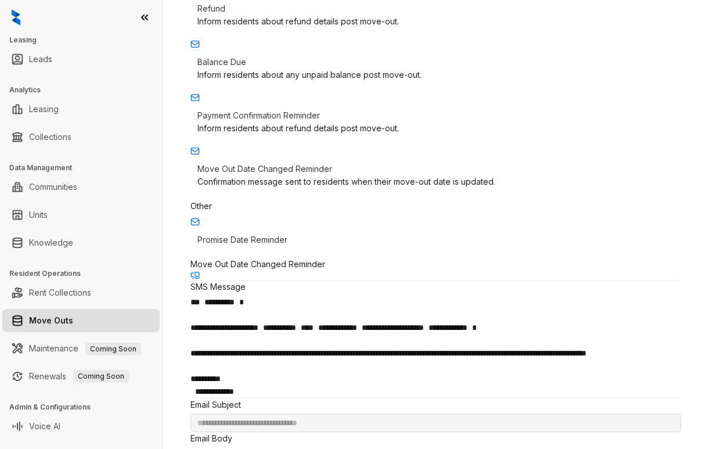
scroll to position [348, 0]
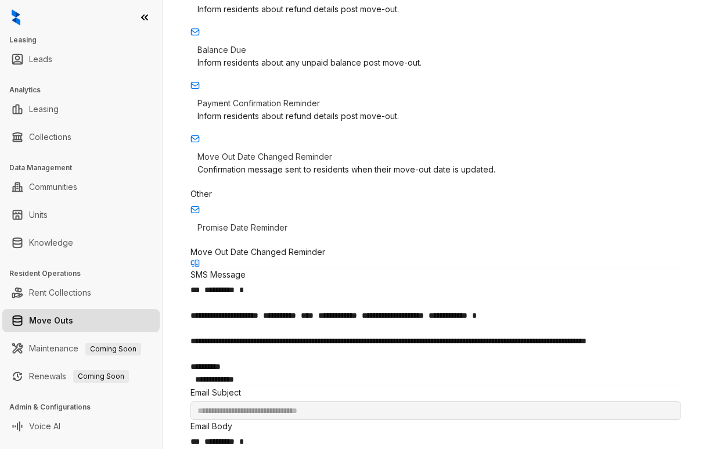
click at [276, 234] on p "Promise Date Reminder" at bounding box center [435, 227] width 477 height 13
type input "**********"
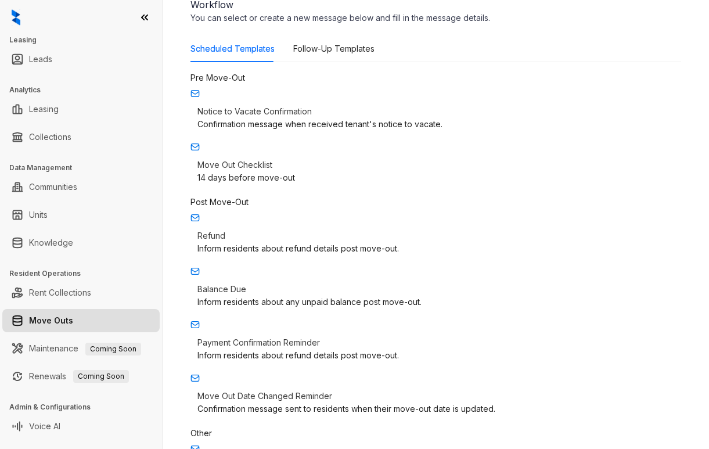
scroll to position [0, 0]
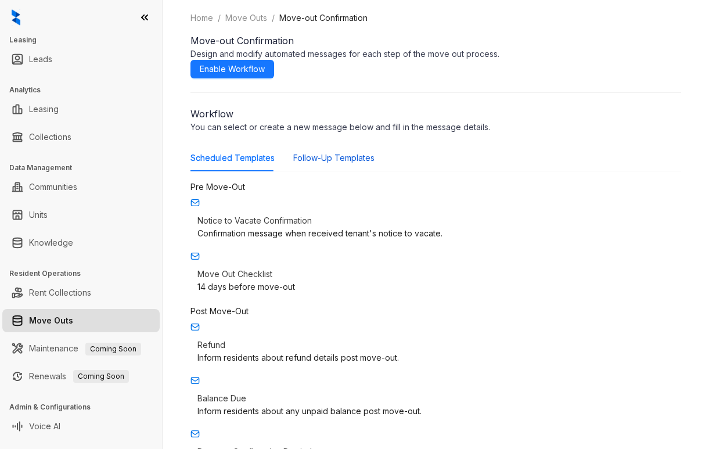
click at [308, 159] on div "Follow-Up Templates" at bounding box center [333, 158] width 81 height 13
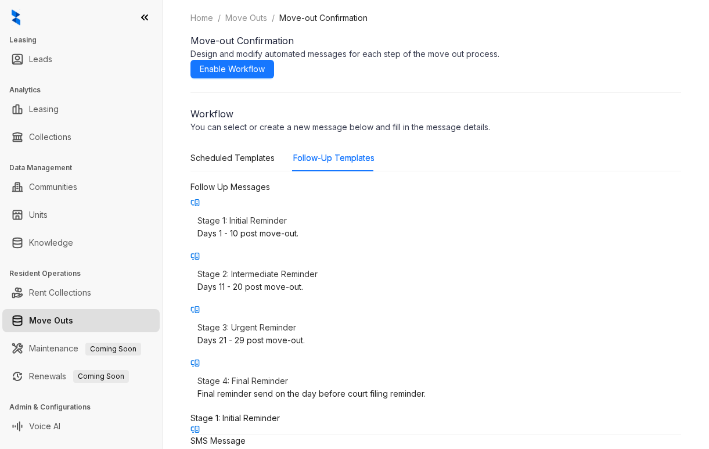
click at [293, 276] on p "Stage 2: Intermediate Reminder" at bounding box center [435, 274] width 477 height 13
click at [298, 323] on p "Stage 3: Urgent Reminder" at bounding box center [435, 327] width 477 height 13
click at [322, 375] on p "Stage 4: Final Reminder" at bounding box center [435, 381] width 477 height 13
type input "**********"
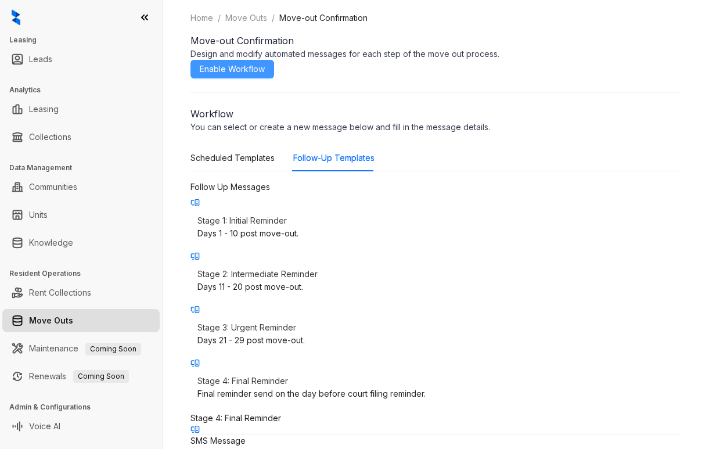
click at [265, 69] on span "Enable Workflow" at bounding box center [232, 69] width 65 height 13
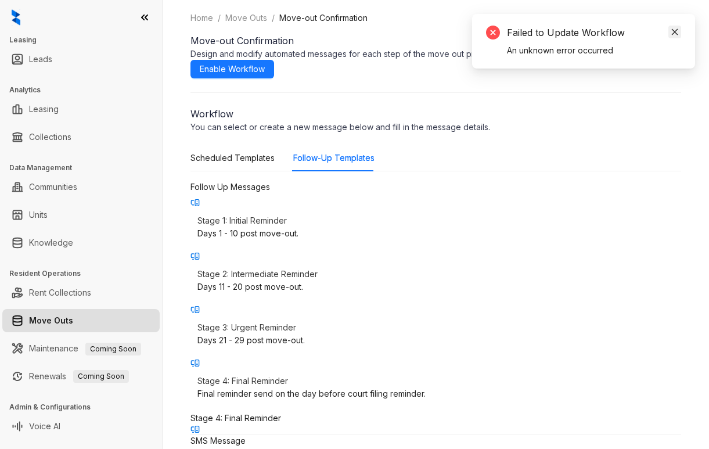
click at [671, 32] on icon "close" at bounding box center [675, 32] width 8 height 8
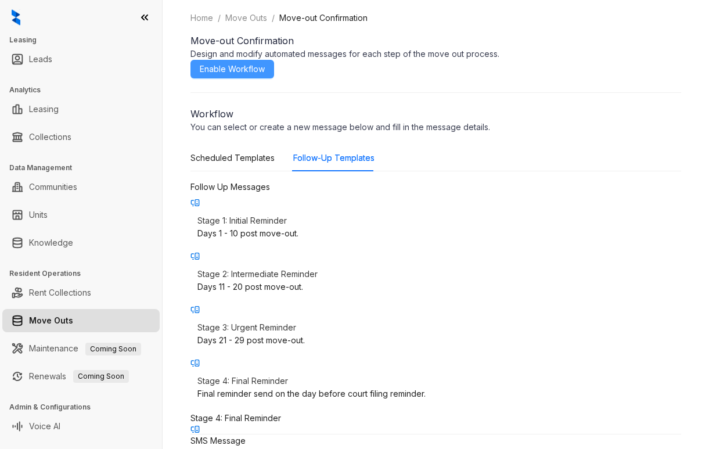
click at [265, 70] on span "Enable Workflow" at bounding box center [232, 69] width 65 height 13
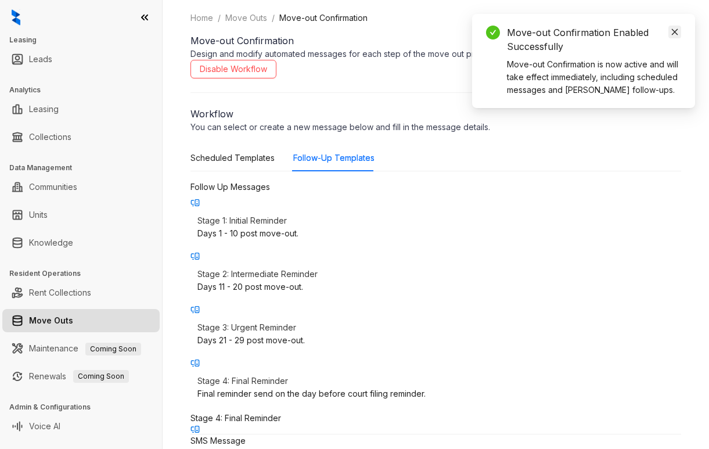
click at [673, 31] on icon "close" at bounding box center [675, 32] width 8 height 8
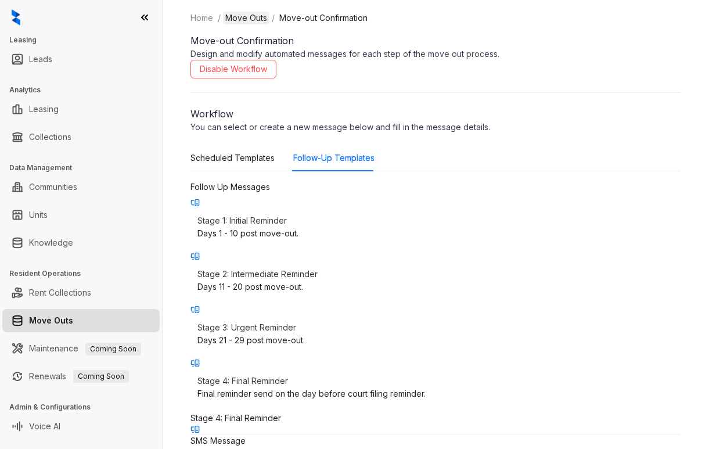
click at [241, 21] on link "Move Outs" at bounding box center [246, 18] width 46 height 13
click at [244, 15] on link "Move Outs" at bounding box center [246, 18] width 46 height 13
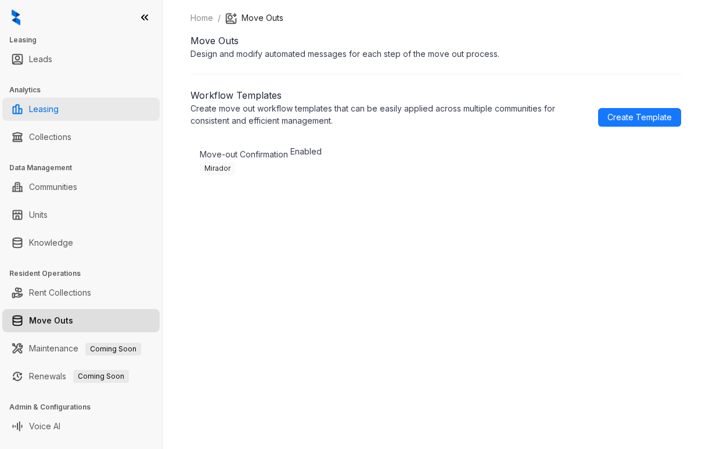
click at [49, 111] on link "Leasing" at bounding box center [44, 109] width 30 height 23
select select "******"
